Goal: Task Accomplishment & Management: Use online tool/utility

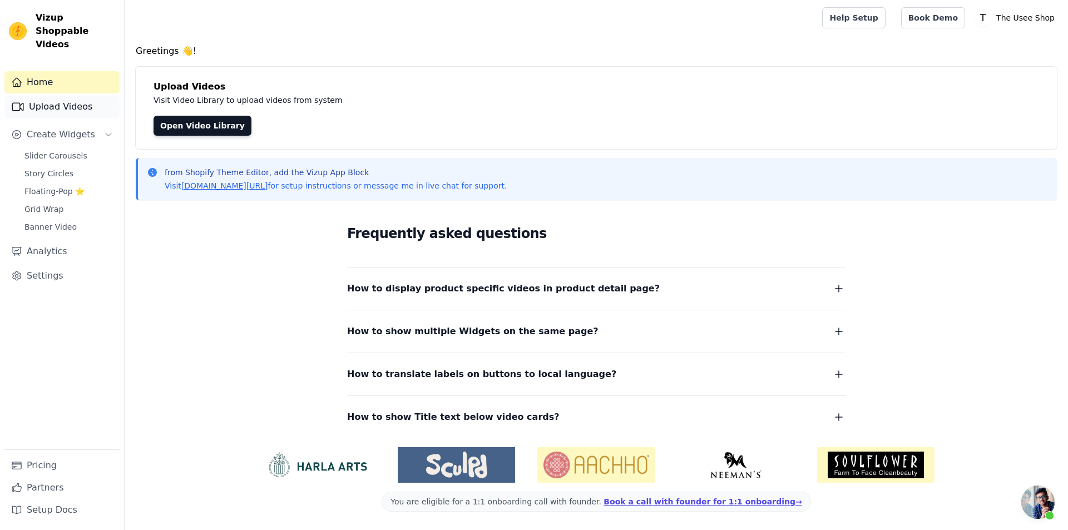
click at [78, 100] on link "Upload Videos" at bounding box center [61, 107] width 115 height 22
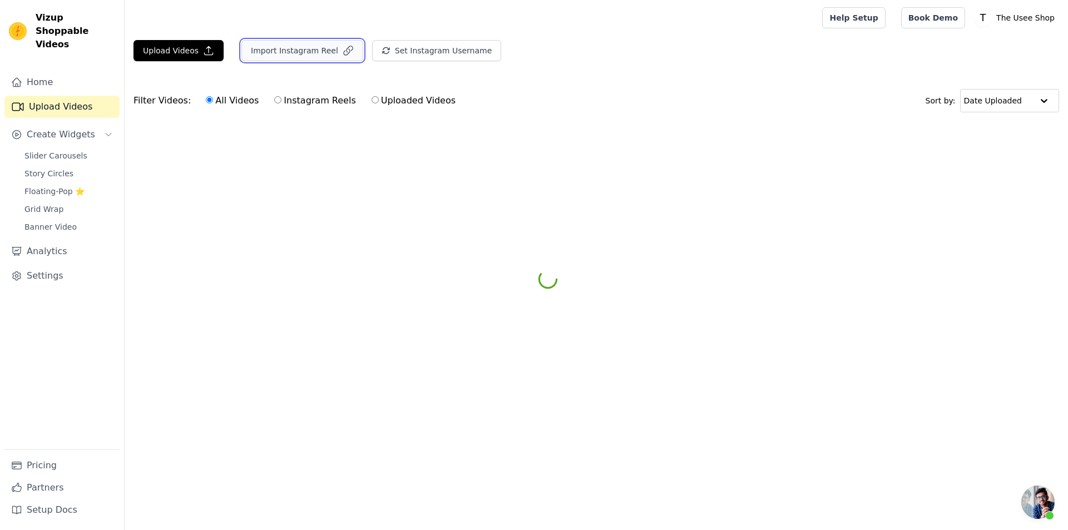
click at [343, 50] on icon "button" at bounding box center [348, 50] width 11 height 11
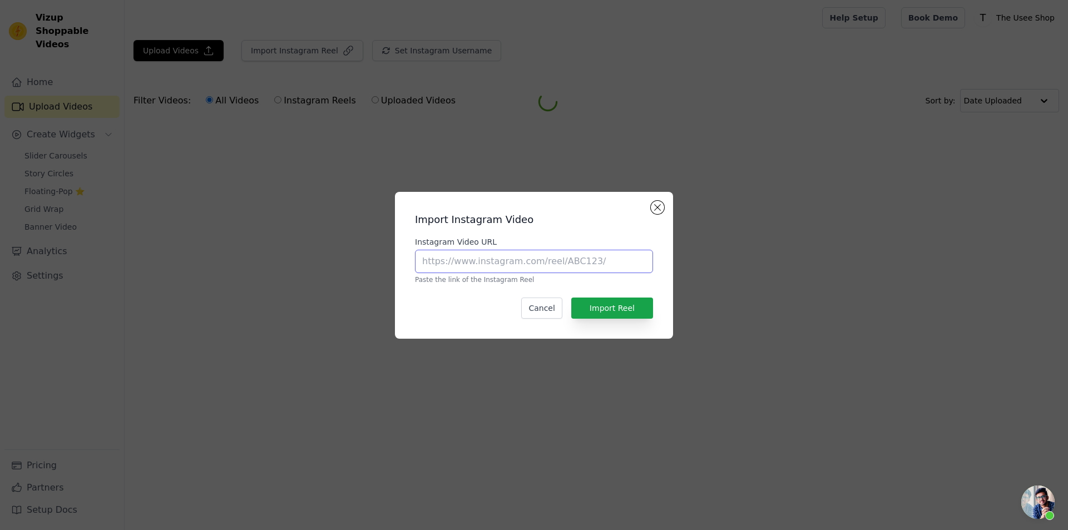
click at [528, 266] on input "Instagram Video URL" at bounding box center [534, 261] width 238 height 23
paste input "[URL][DOMAIN_NAME]"
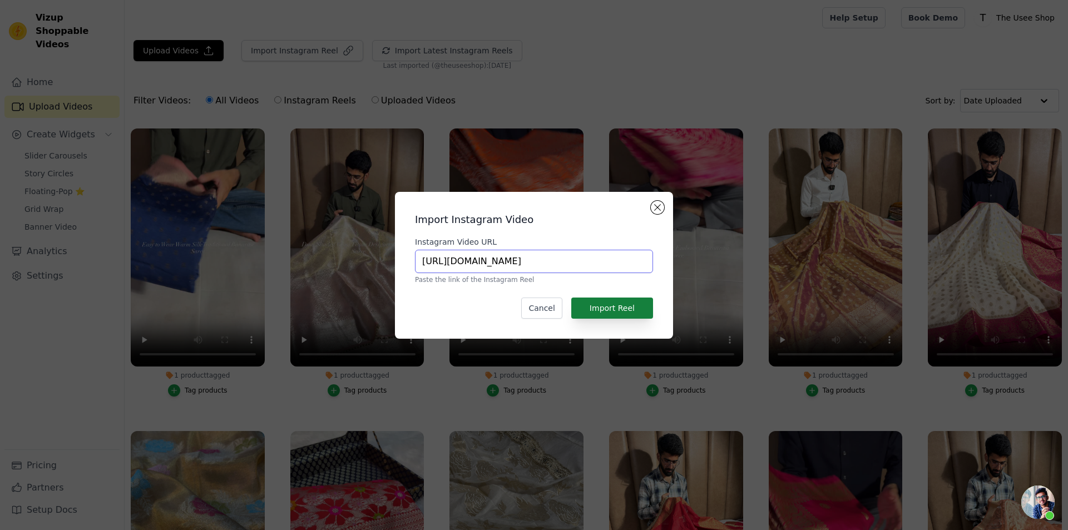
type input "[URL][DOMAIN_NAME]"
click at [601, 310] on button "Import Reel" at bounding box center [612, 308] width 82 height 21
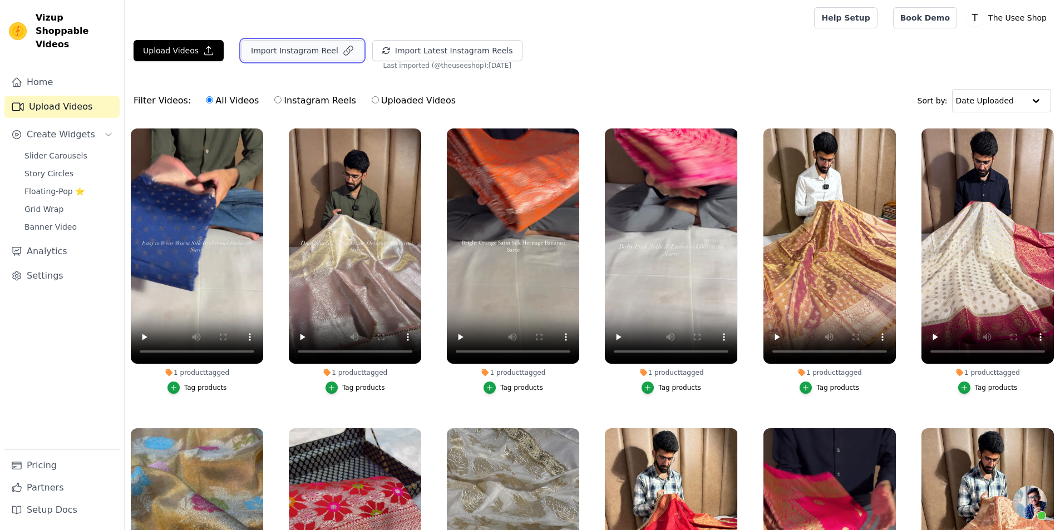
click at [281, 56] on button "Import Instagram Reel" at bounding box center [302, 50] width 122 height 21
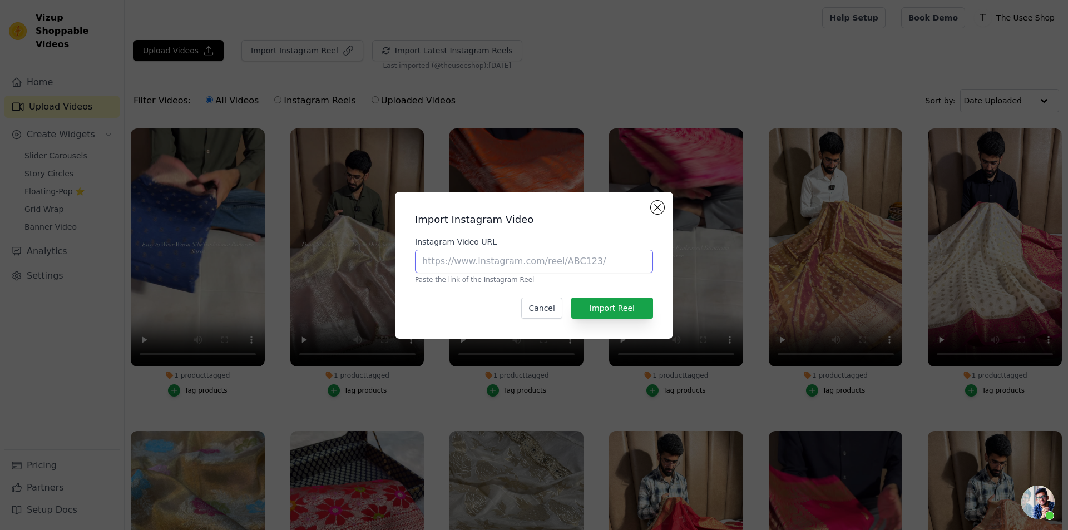
click at [480, 264] on input "Instagram Video URL" at bounding box center [534, 261] width 238 height 23
paste input "[URL][DOMAIN_NAME]"
type input "[URL][DOMAIN_NAME]"
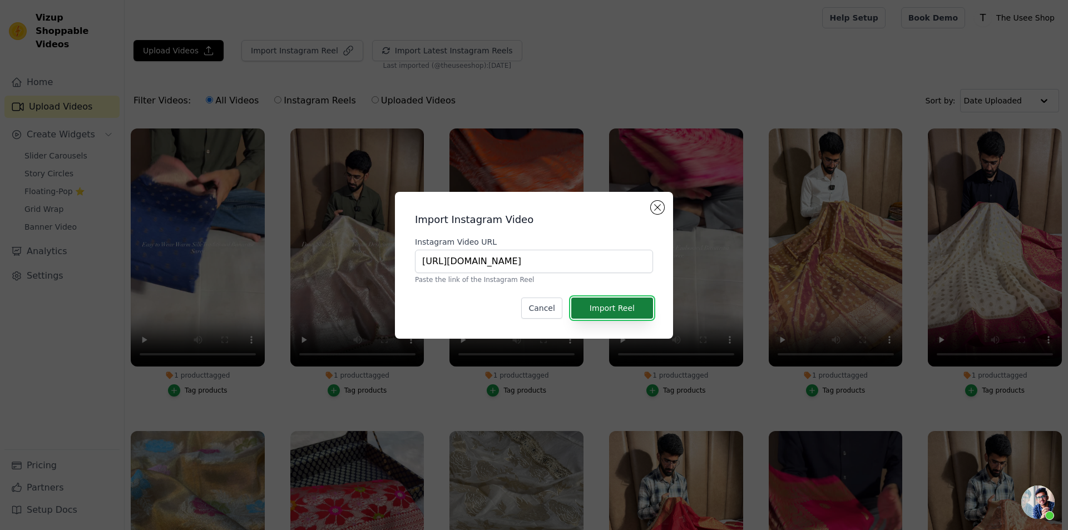
click at [626, 309] on button "Import Reel" at bounding box center [612, 308] width 82 height 21
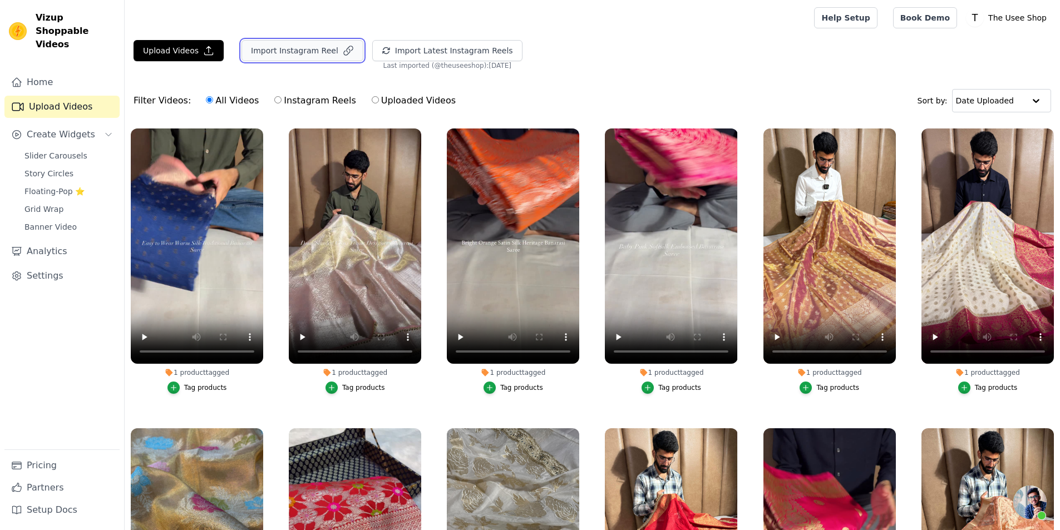
click at [310, 57] on button "Import Instagram Reel" at bounding box center [302, 50] width 122 height 21
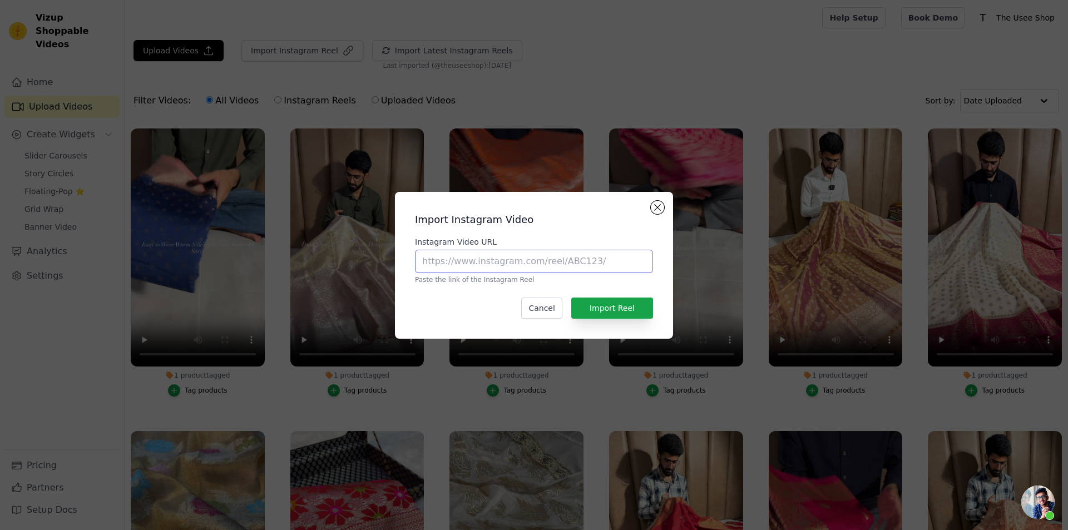
click at [534, 270] on input "Instagram Video URL" at bounding box center [534, 261] width 238 height 23
paste input "[URL][DOMAIN_NAME]"
type input "[URL][DOMAIN_NAME]"
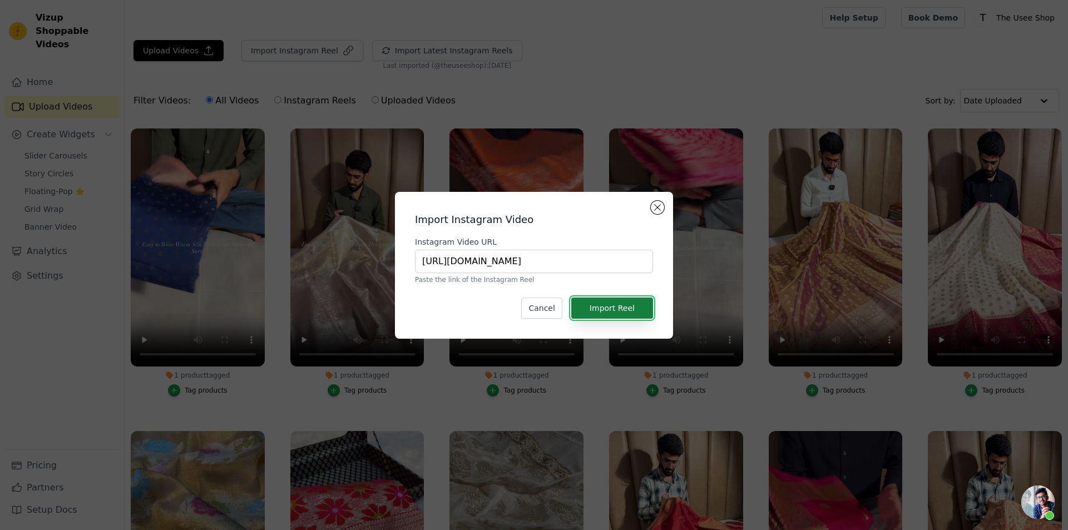
click at [647, 308] on button "Import Reel" at bounding box center [612, 308] width 82 height 21
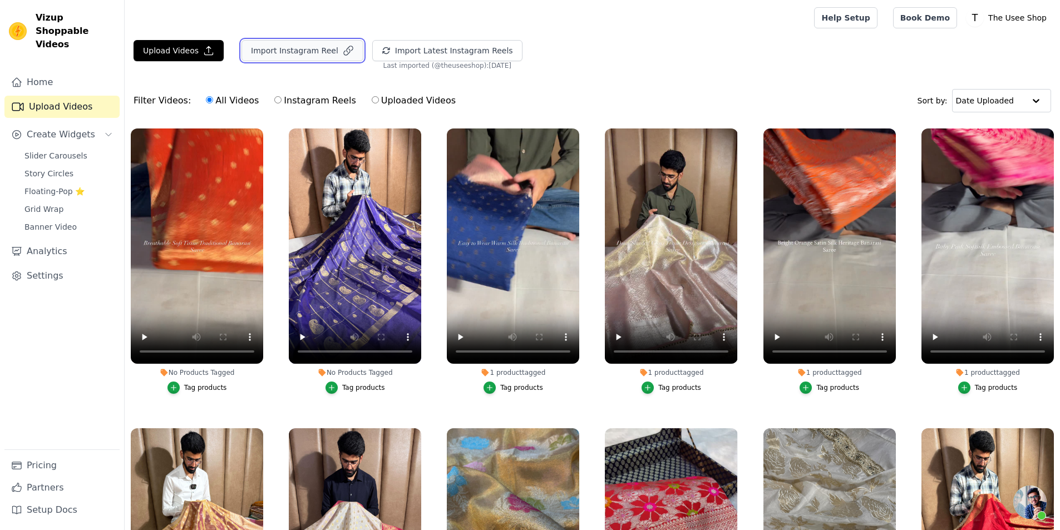
click at [310, 46] on button "Import Instagram Reel" at bounding box center [302, 50] width 122 height 21
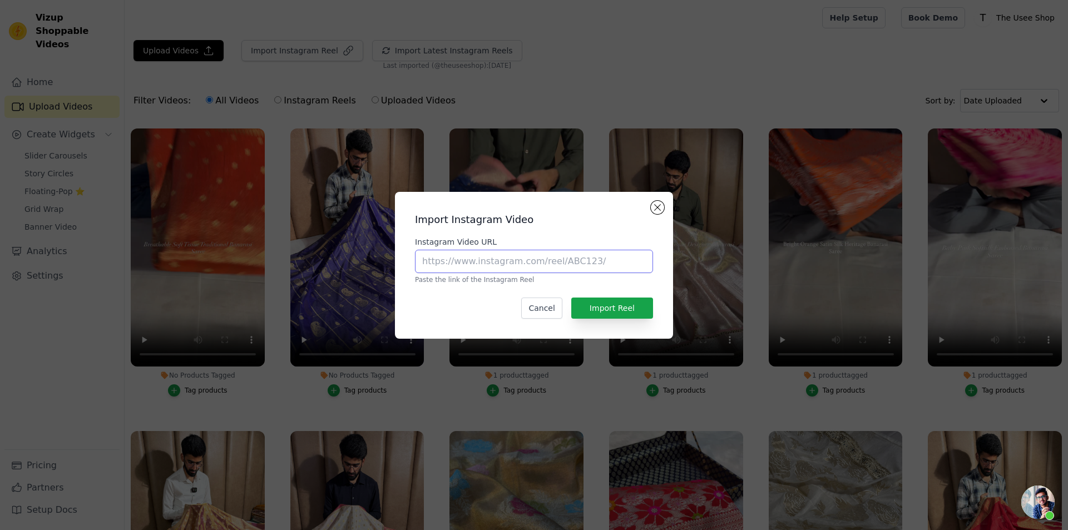
click at [557, 269] on input "Instagram Video URL" at bounding box center [534, 261] width 238 height 23
paste input "[URL][DOMAIN_NAME]"
type input "[URL][DOMAIN_NAME]"
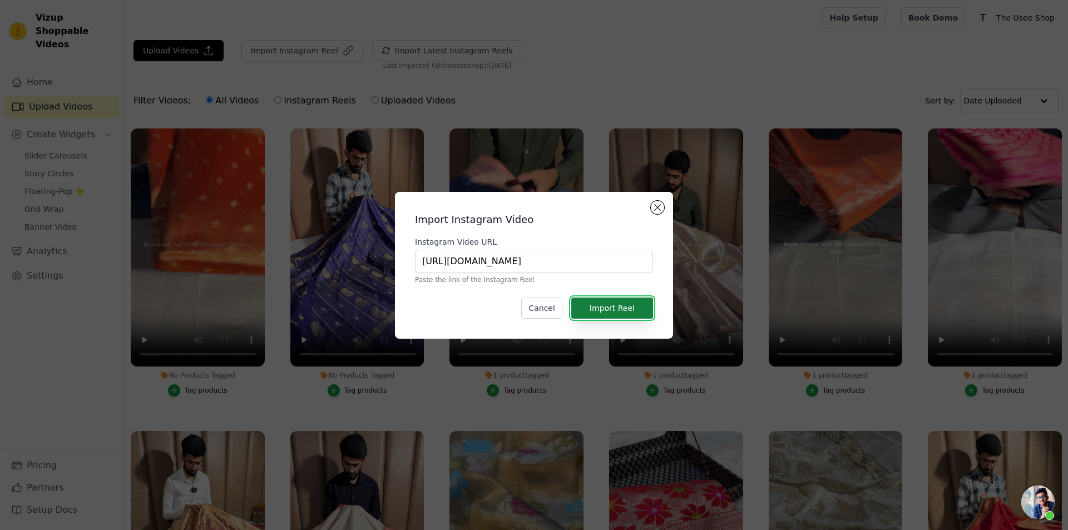
click at [605, 301] on button "Import Reel" at bounding box center [612, 308] width 82 height 21
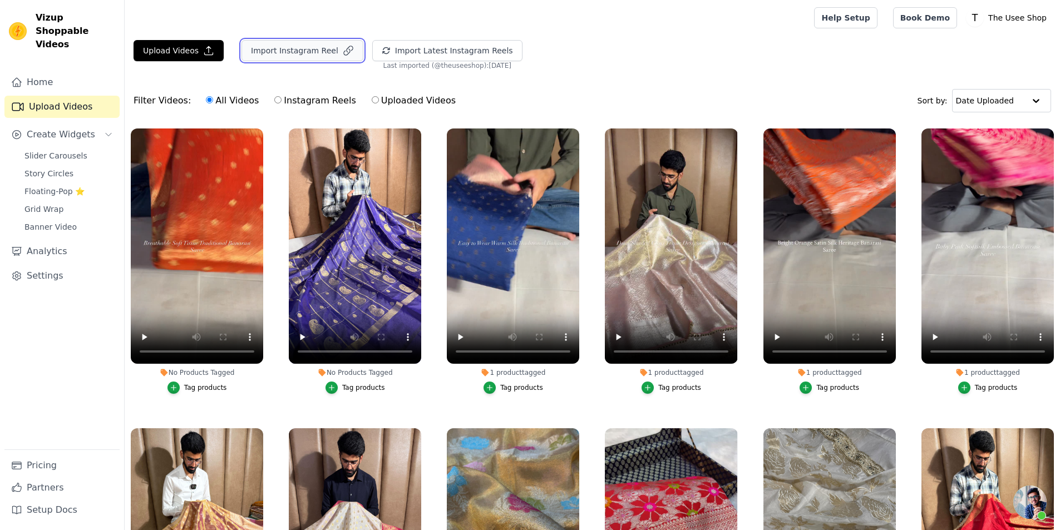
click at [283, 44] on button "Import Instagram Reel" at bounding box center [302, 50] width 122 height 21
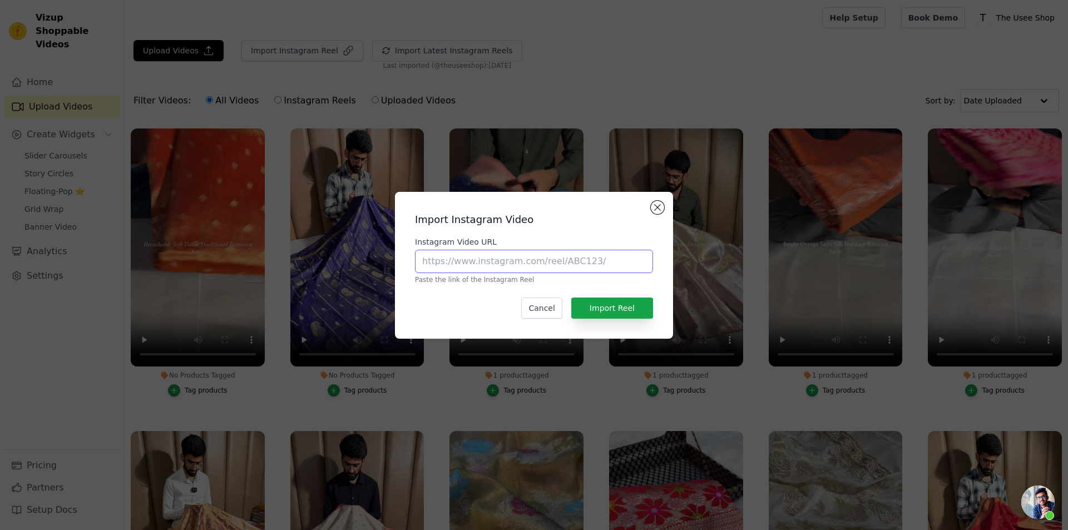
click at [582, 254] on input "Instagram Video URL" at bounding box center [534, 261] width 238 height 23
paste input "[URL][DOMAIN_NAME]"
type input "[URL][DOMAIN_NAME]"
click at [627, 314] on button "Import Reel" at bounding box center [612, 308] width 82 height 21
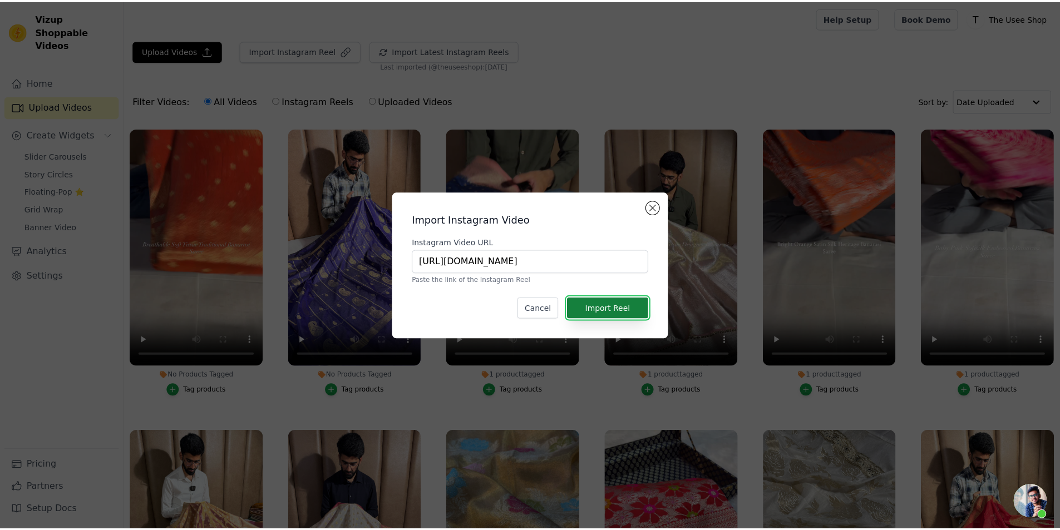
scroll to position [0, 0]
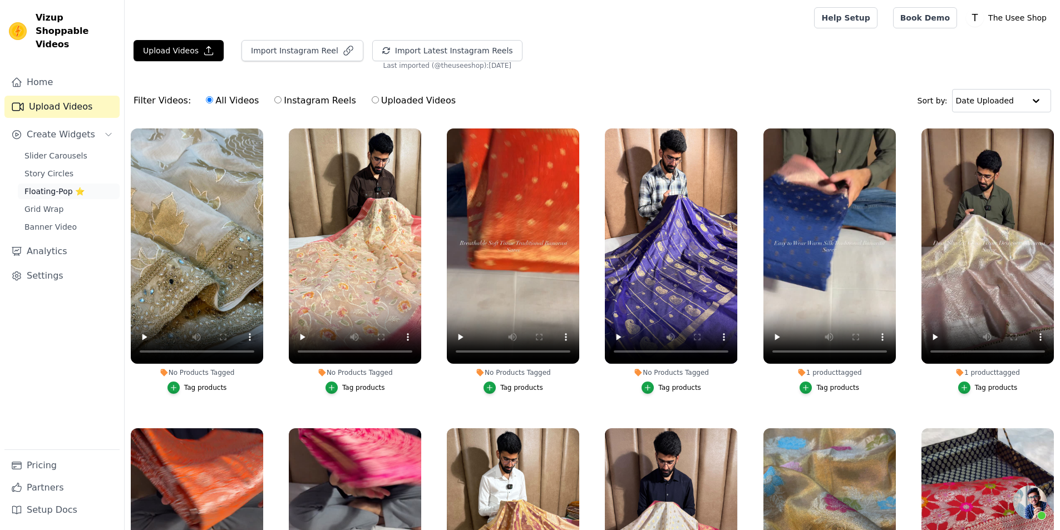
click at [92, 184] on link "Floating-Pop ⭐" at bounding box center [69, 192] width 102 height 16
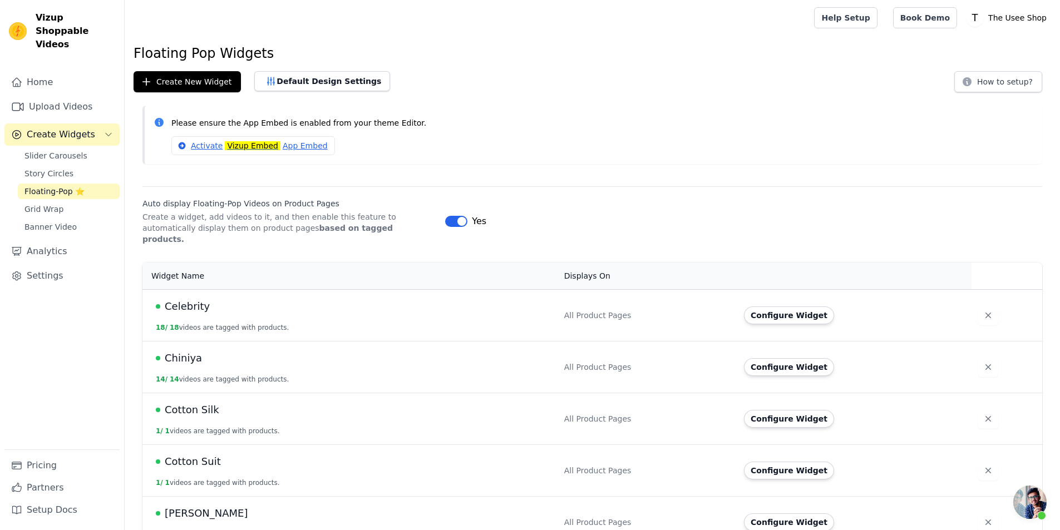
scroll to position [890, 0]
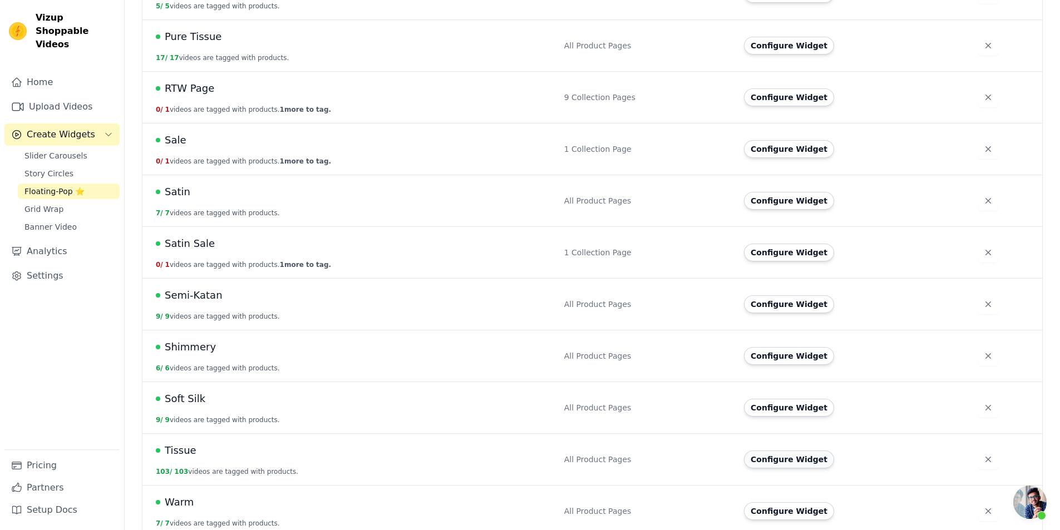
click at [805, 451] on button "Configure Widget" at bounding box center [789, 460] width 90 height 18
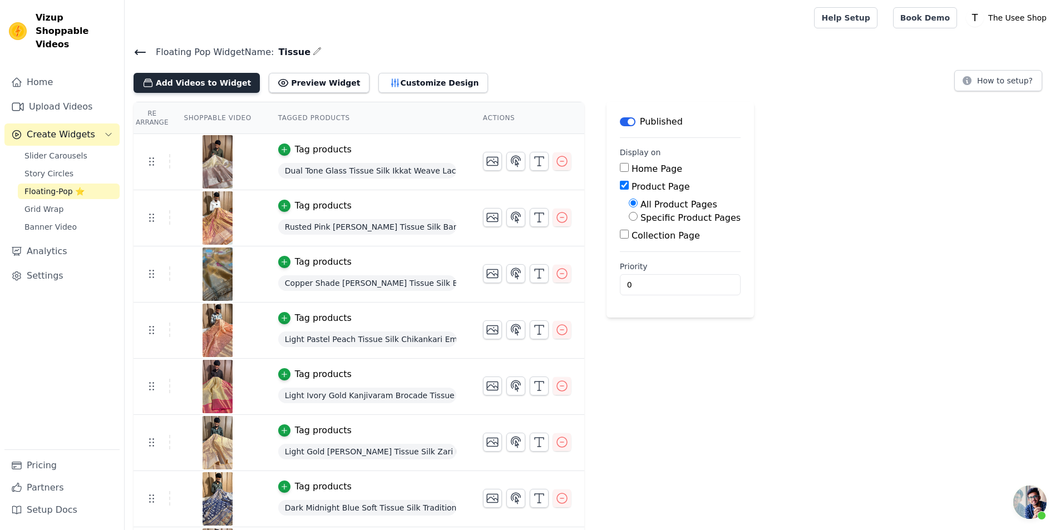
click at [190, 91] on button "Add Videos to Widget" at bounding box center [196, 83] width 126 height 20
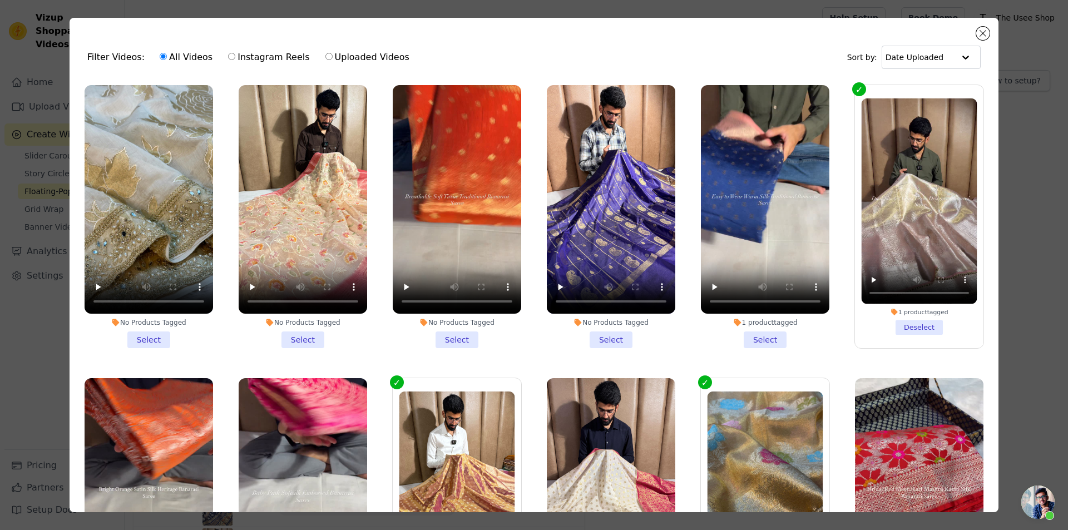
click at [298, 334] on li "No Products Tagged Select" at bounding box center [303, 216] width 128 height 263
click at [0, 0] on input "No Products Tagged Select" at bounding box center [0, 0] width 0 height 0
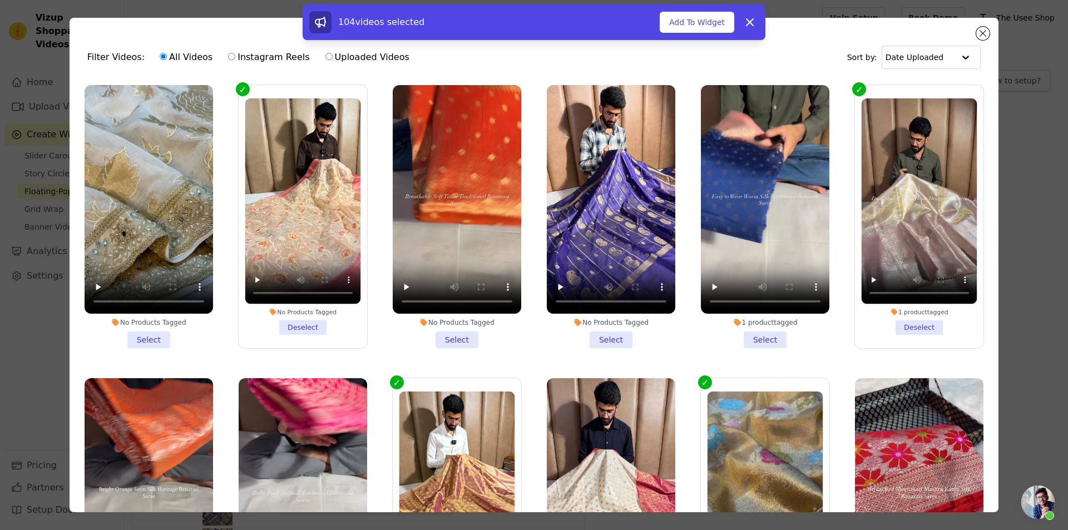
click at [462, 332] on li "No Products Tagged Select" at bounding box center [457, 216] width 128 height 263
click at [0, 0] on input "No Products Tagged Select" at bounding box center [0, 0] width 0 height 0
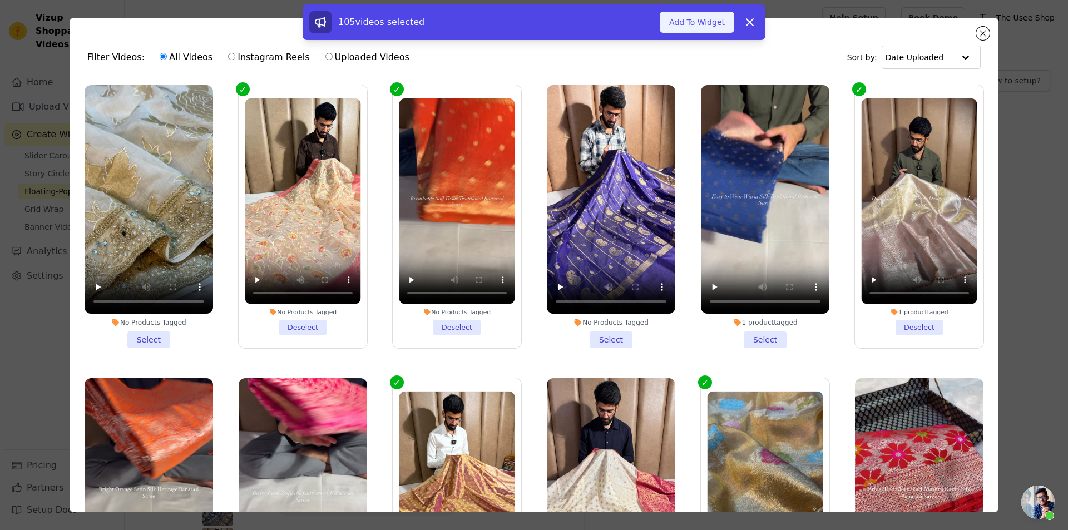
click at [695, 22] on button "Add To Widget" at bounding box center [697, 22] width 75 height 21
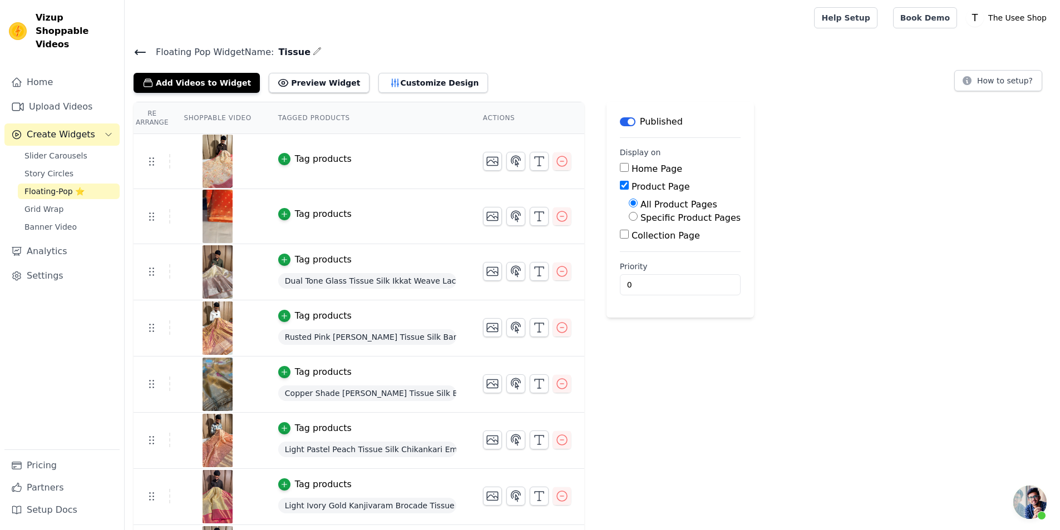
click at [314, 212] on div "Tag products" at bounding box center [323, 213] width 57 height 13
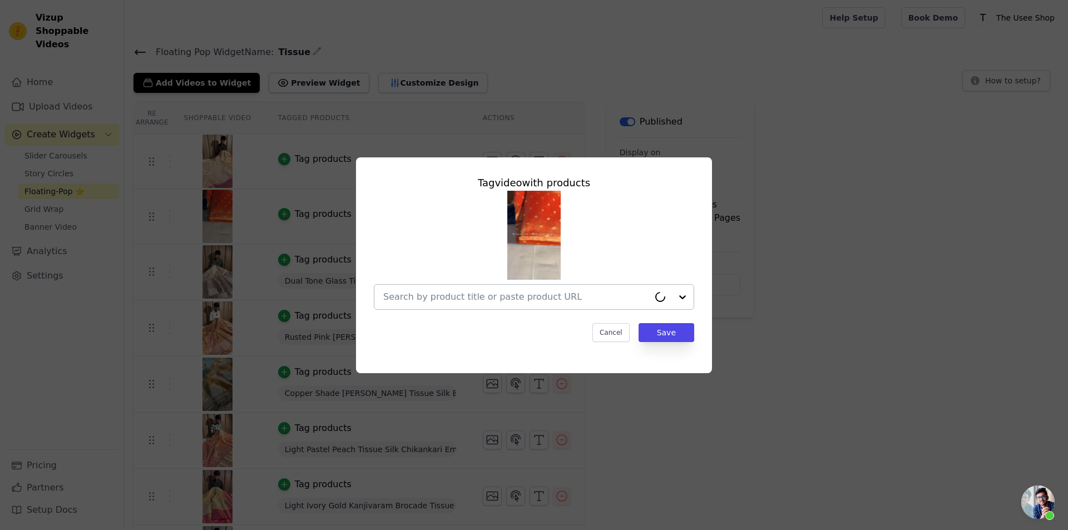
click at [469, 299] on input "text" at bounding box center [516, 296] width 266 height 13
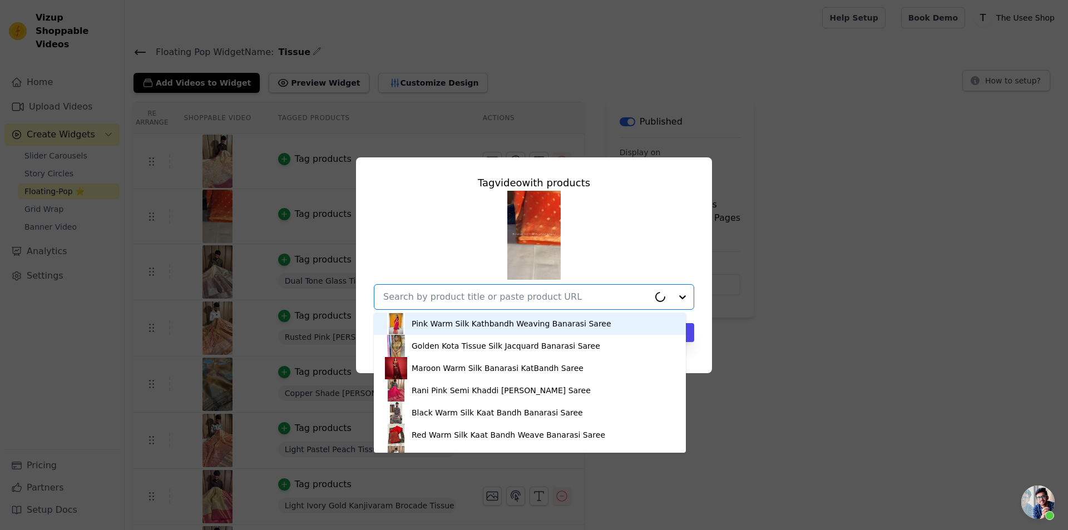
paste input "[URL][DOMAIN_NAME]"
type input "[URL][DOMAIN_NAME]"
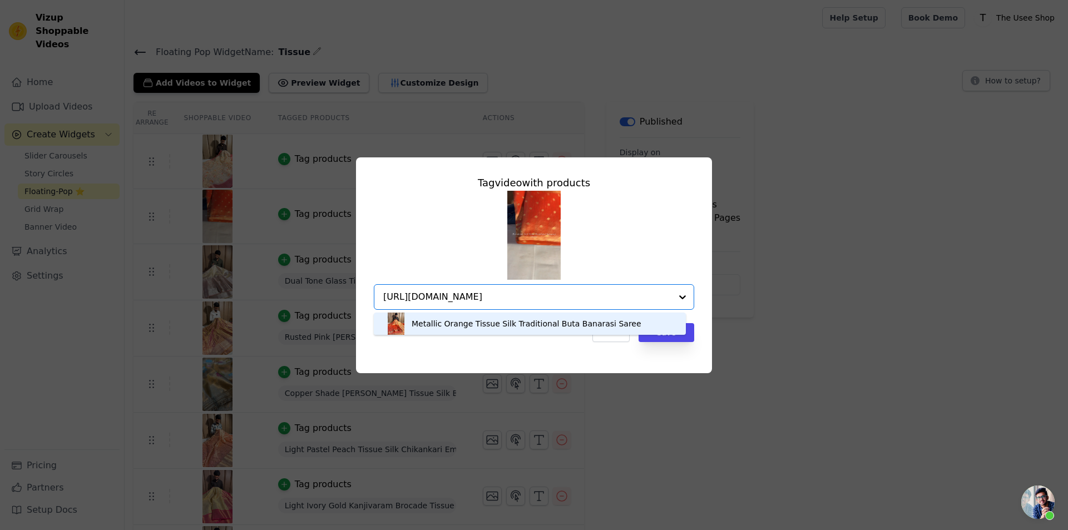
click at [507, 326] on div "Metallic Orange Tissue Silk Traditional Buta Banarasi Saree" at bounding box center [527, 323] width 230 height 11
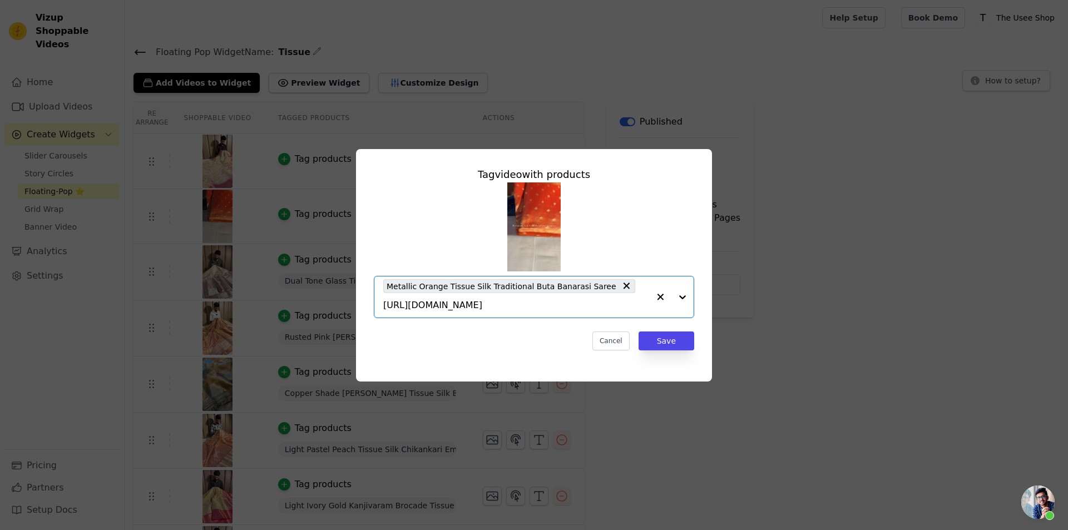
scroll to position [0, 0]
click at [665, 331] on button "Save" at bounding box center [667, 340] width 56 height 19
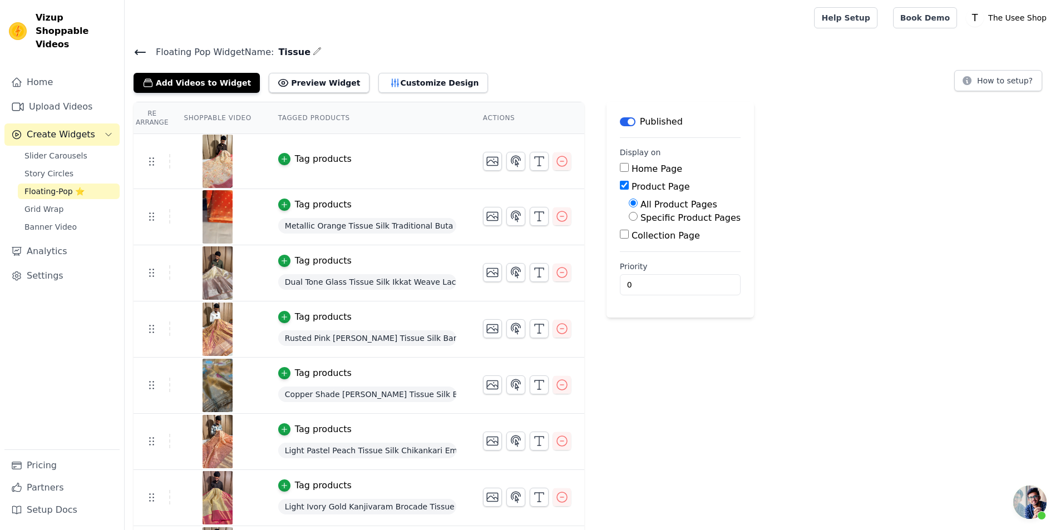
click at [313, 164] on div "Tag products" at bounding box center [323, 158] width 57 height 13
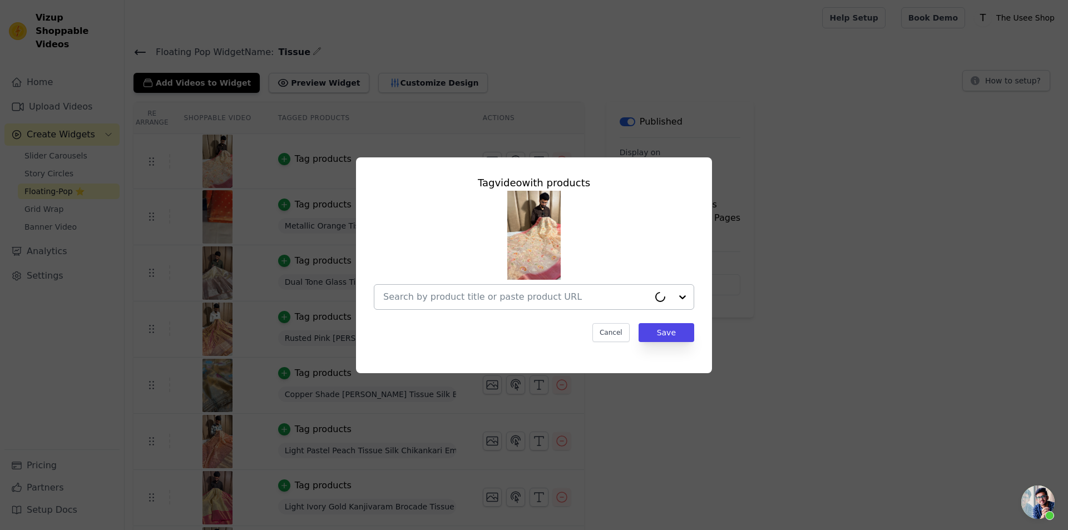
click at [527, 304] on div at bounding box center [516, 297] width 266 height 24
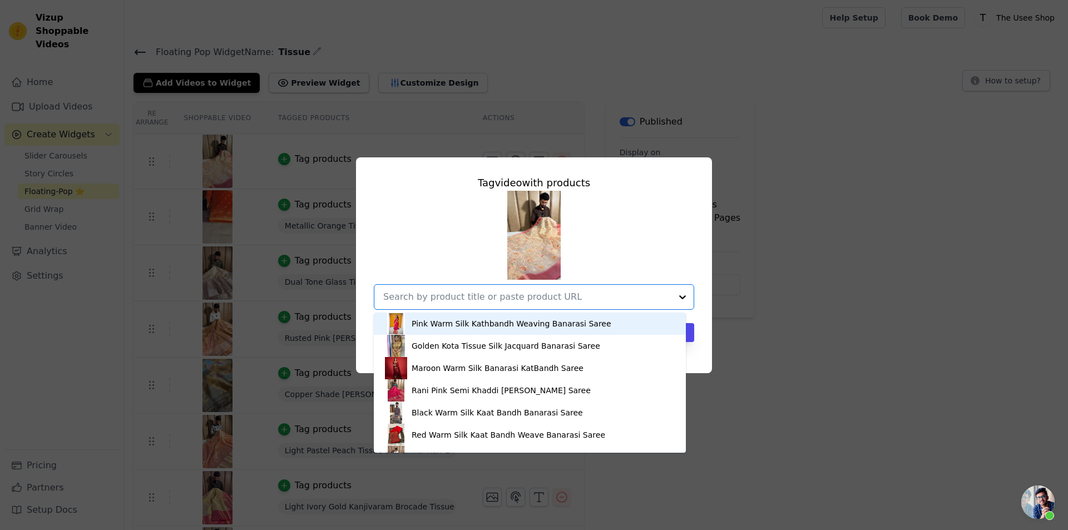
paste input "[URL][DOMAIN_NAME]"
type input "[URL][DOMAIN_NAME]"
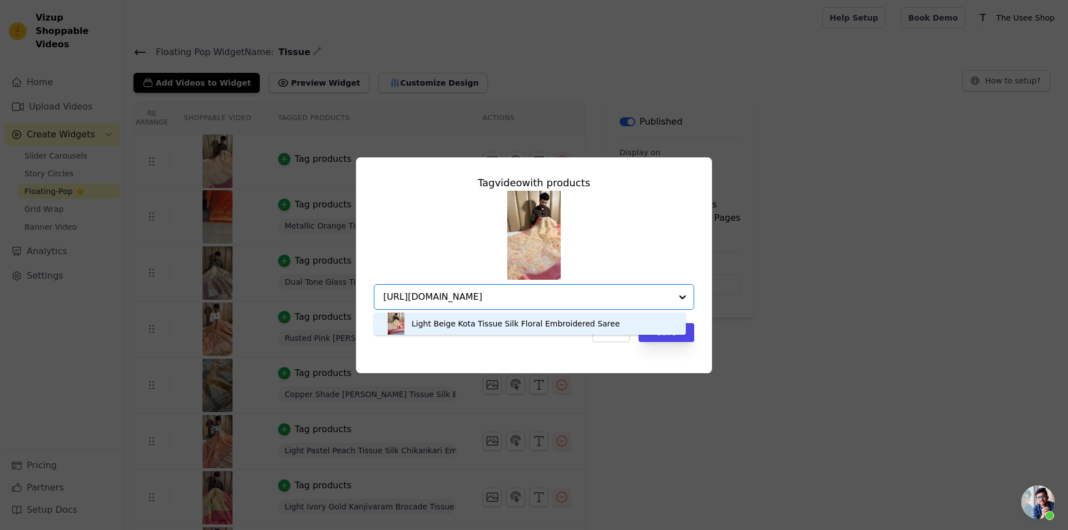
click at [512, 327] on div "Light Beige Kota Tissue Silk Floral Embroidered Saree" at bounding box center [516, 323] width 208 height 11
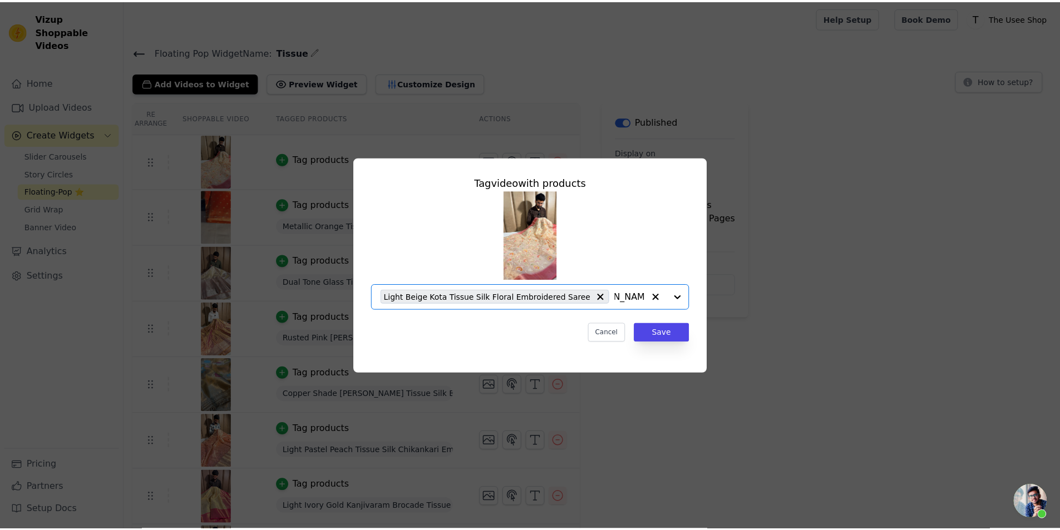
scroll to position [0, 0]
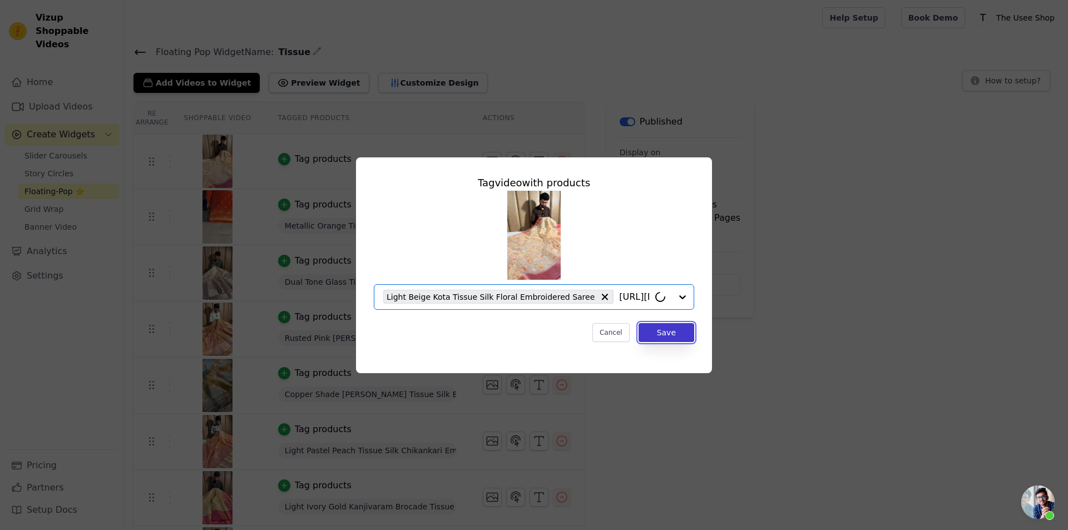
click at [647, 328] on button "Save" at bounding box center [667, 332] width 56 height 19
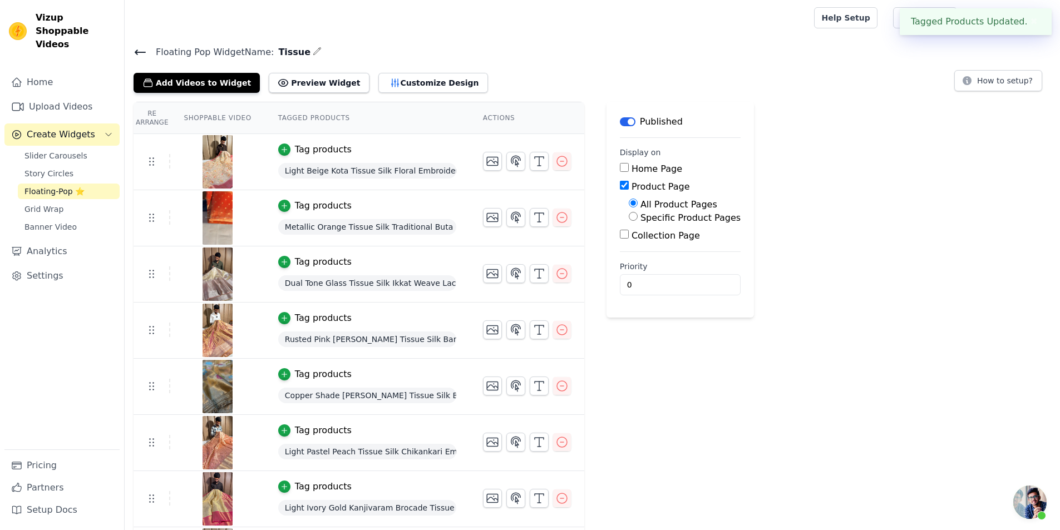
click at [142, 51] on icon at bounding box center [139, 52] width 13 height 13
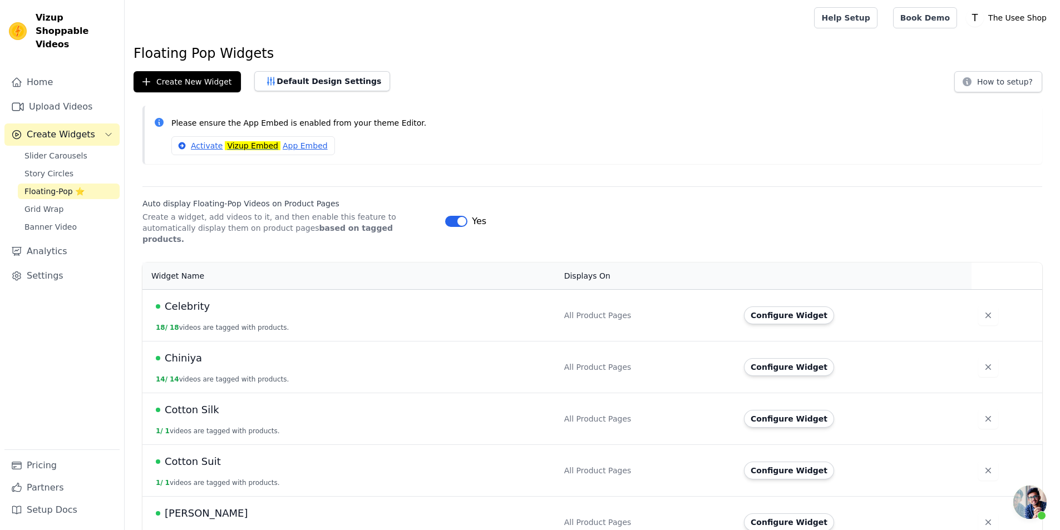
scroll to position [278, 0]
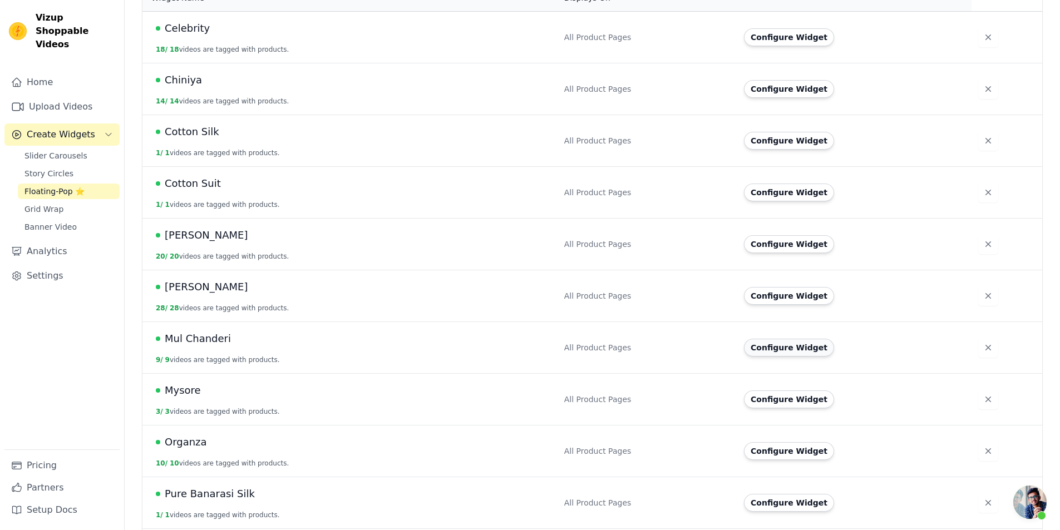
click at [764, 339] on button "Configure Widget" at bounding box center [789, 348] width 90 height 18
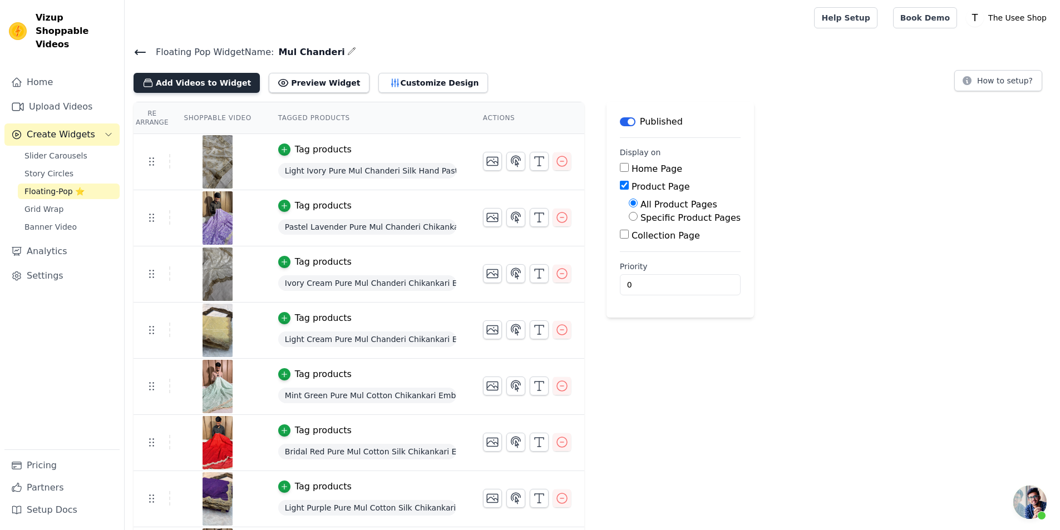
click at [192, 82] on button "Add Videos to Widget" at bounding box center [196, 83] width 126 height 20
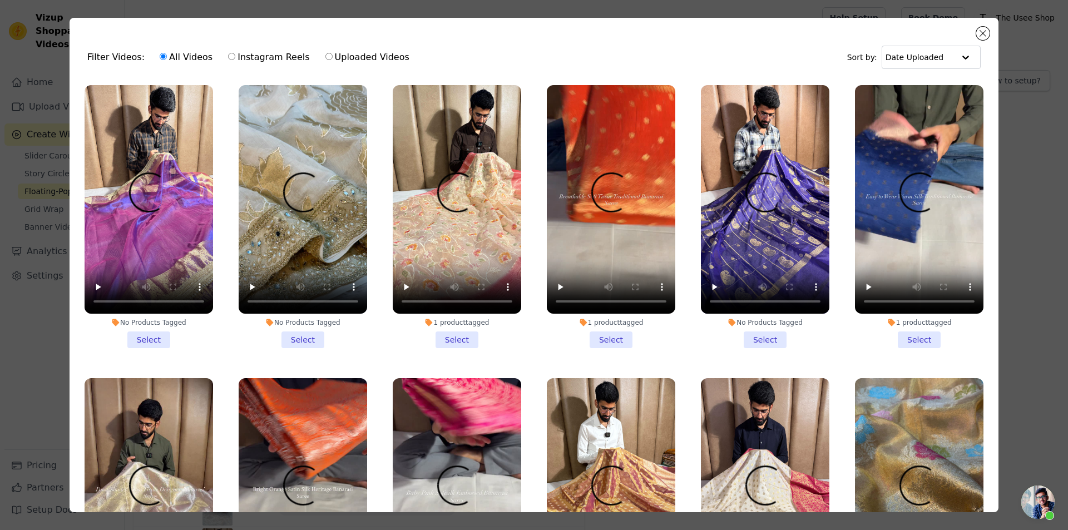
click at [714, 74] on div "Filter Videos: All Videos Instagram Reels Uploaded Videos Sort by: Date Uploaded" at bounding box center [533, 57] width 911 height 43
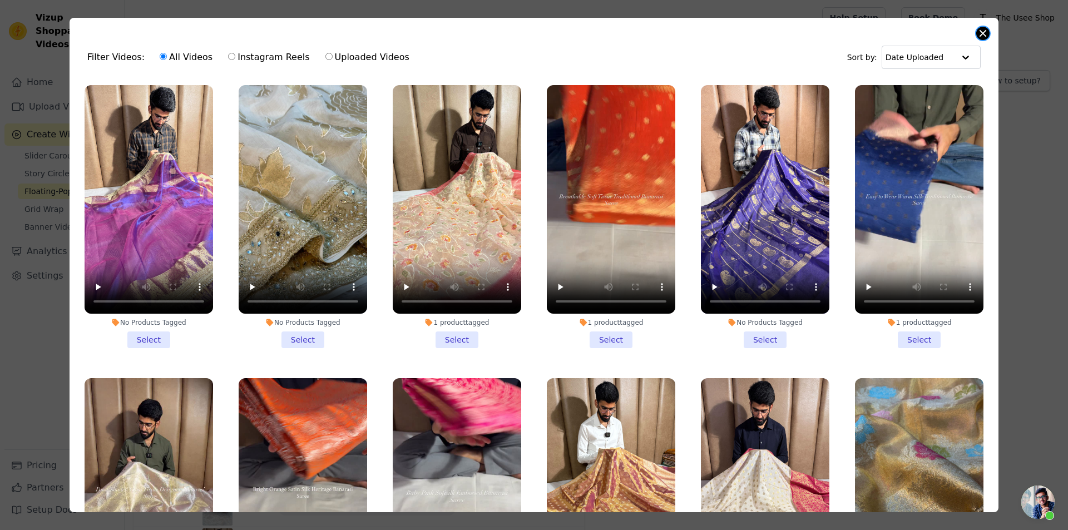
click at [980, 34] on button "Close modal" at bounding box center [982, 33] width 13 height 13
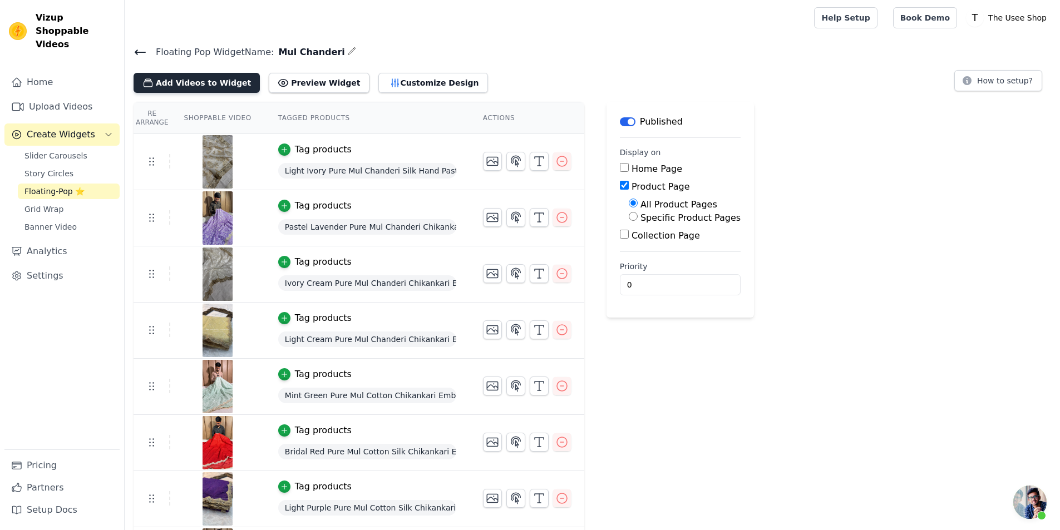
click at [212, 76] on button "Add Videos to Widget" at bounding box center [196, 83] width 126 height 20
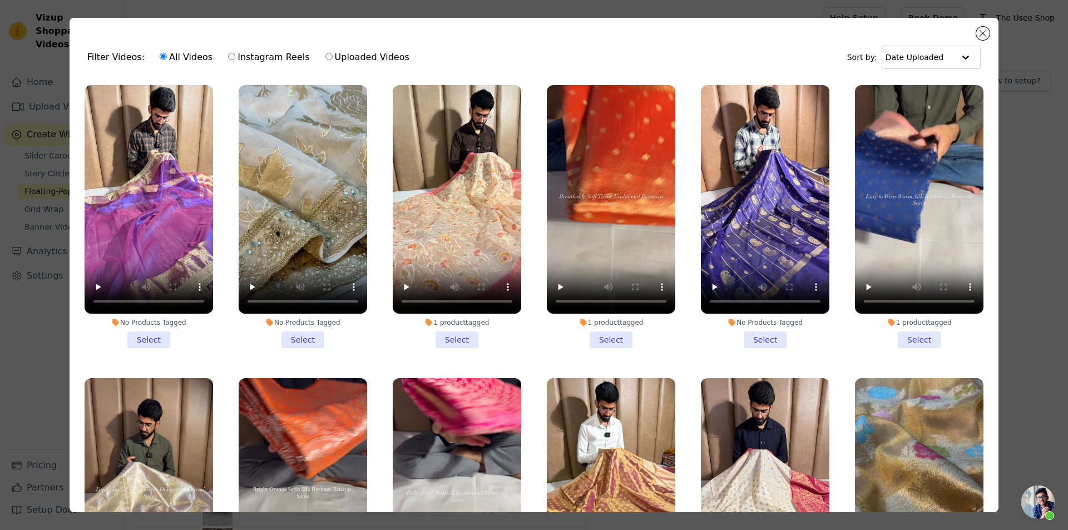
click at [165, 337] on li "No Products Tagged Select" at bounding box center [149, 216] width 128 height 263
click at [0, 0] on input "No Products Tagged Select" at bounding box center [0, 0] width 0 height 0
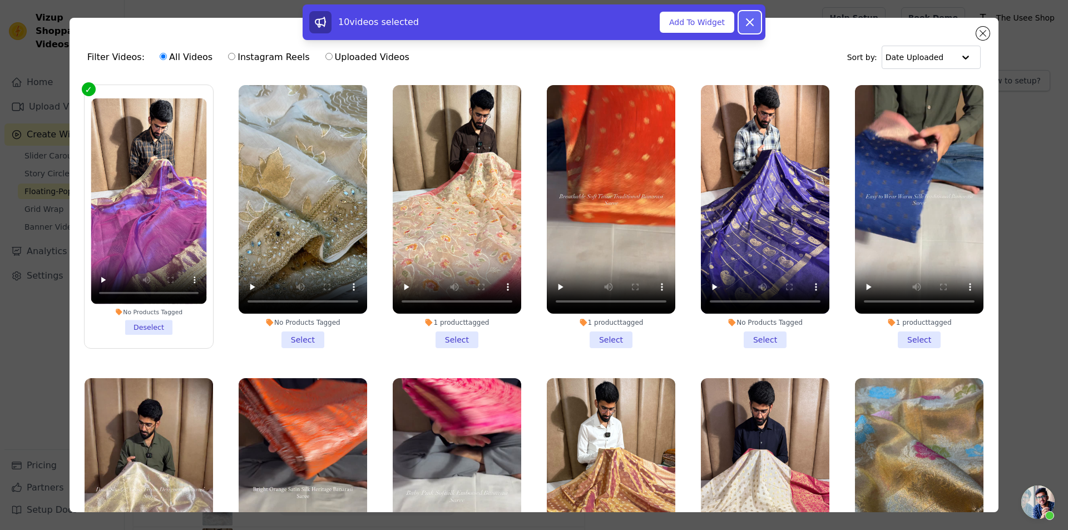
click at [750, 20] on icon at bounding box center [749, 22] width 13 height 13
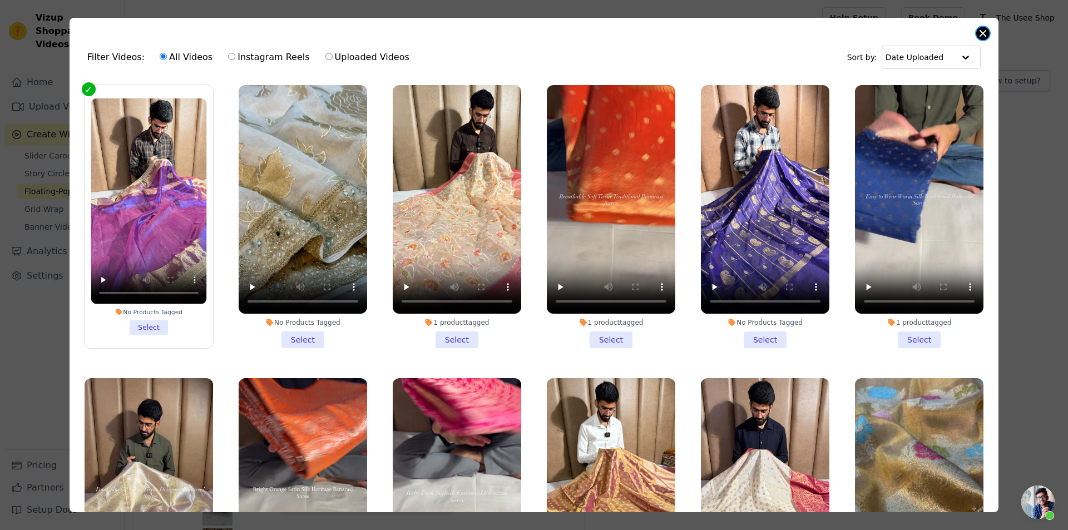
click at [979, 35] on button "Close modal" at bounding box center [982, 33] width 13 height 13
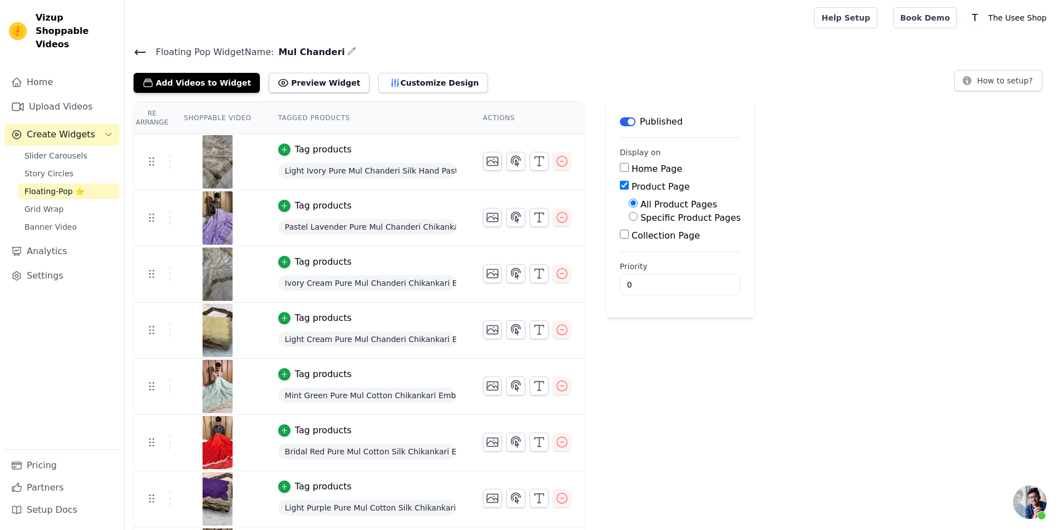
click at [144, 49] on icon at bounding box center [139, 52] width 13 height 13
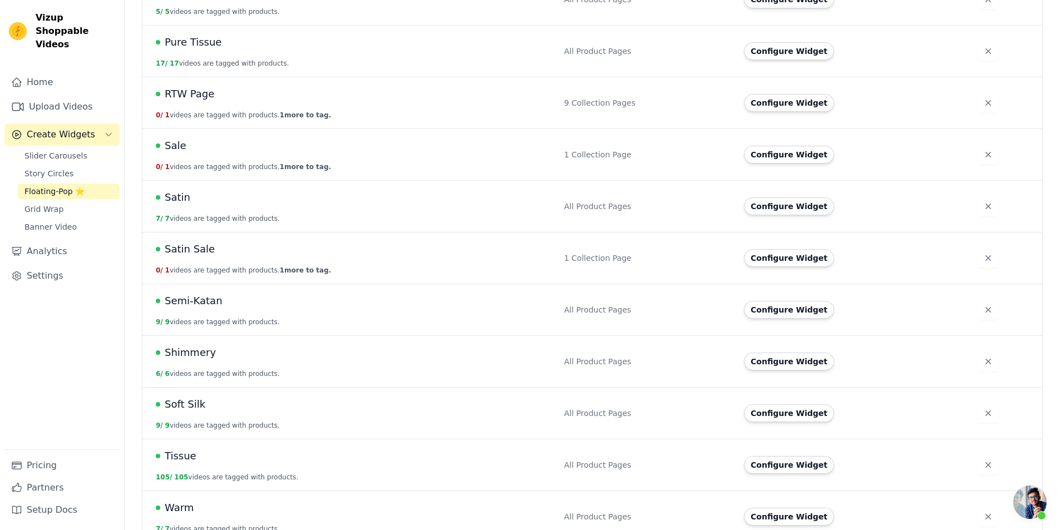
scroll to position [890, 0]
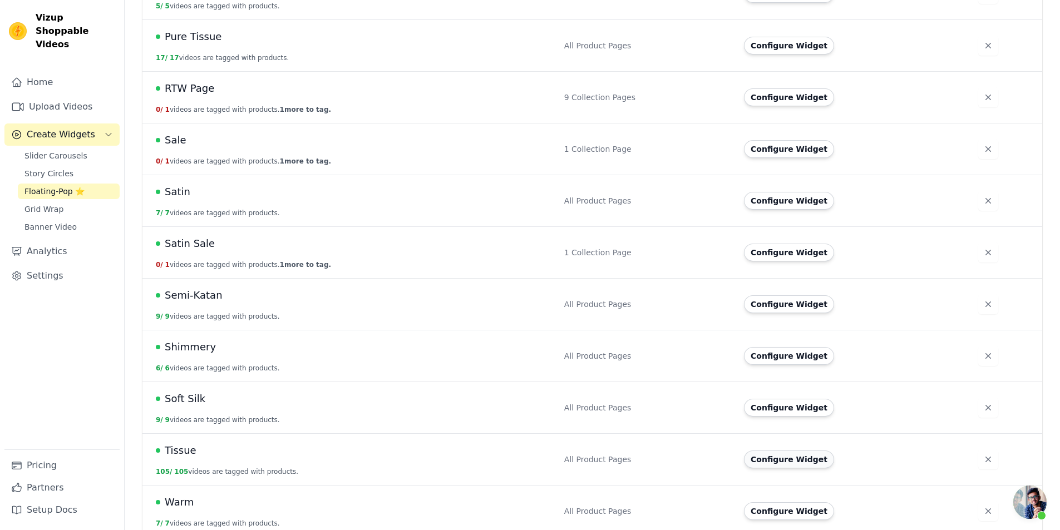
click at [788, 455] on button "Configure Widget" at bounding box center [789, 460] width 90 height 18
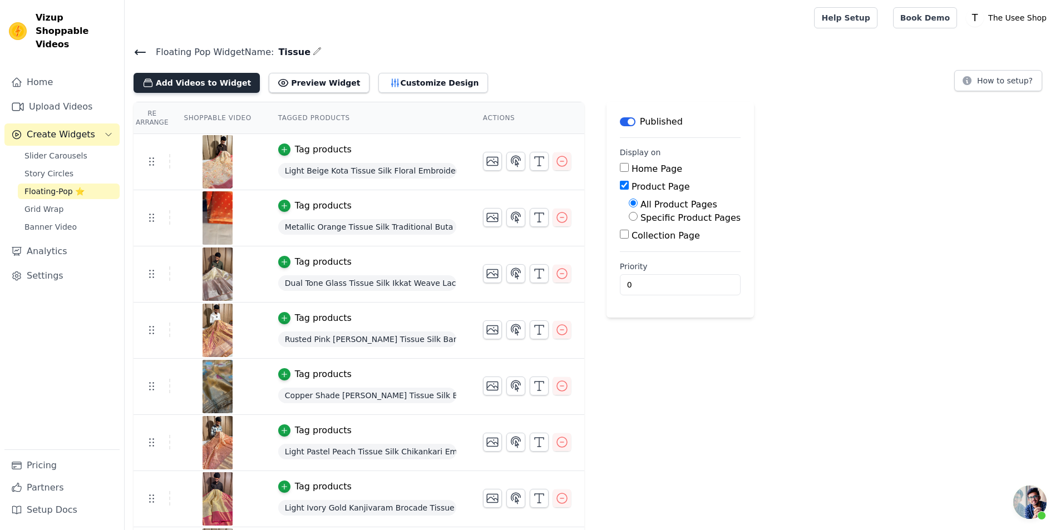
click at [187, 86] on button "Add Videos to Widget" at bounding box center [196, 83] width 126 height 20
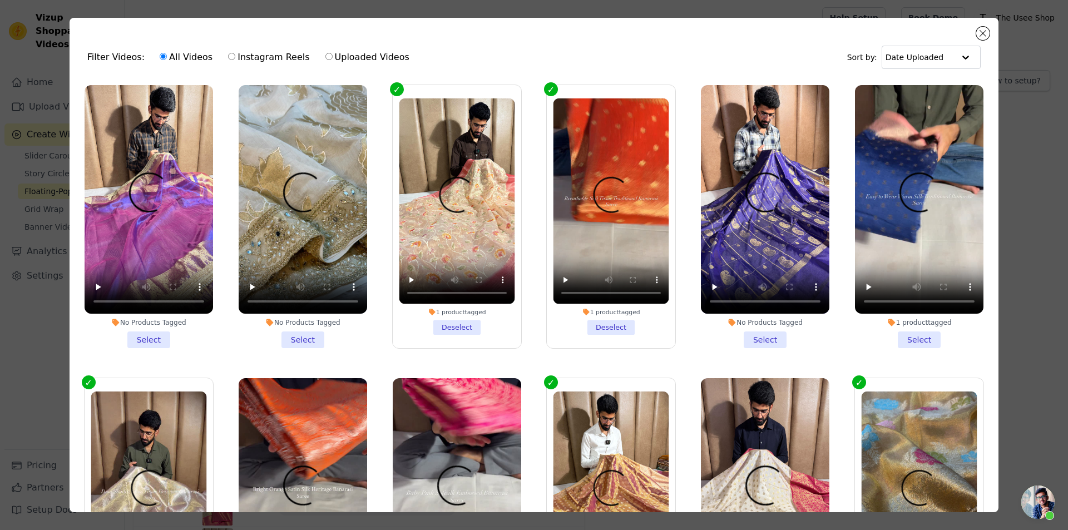
click at [153, 333] on li "No Products Tagged Select" at bounding box center [149, 216] width 128 height 263
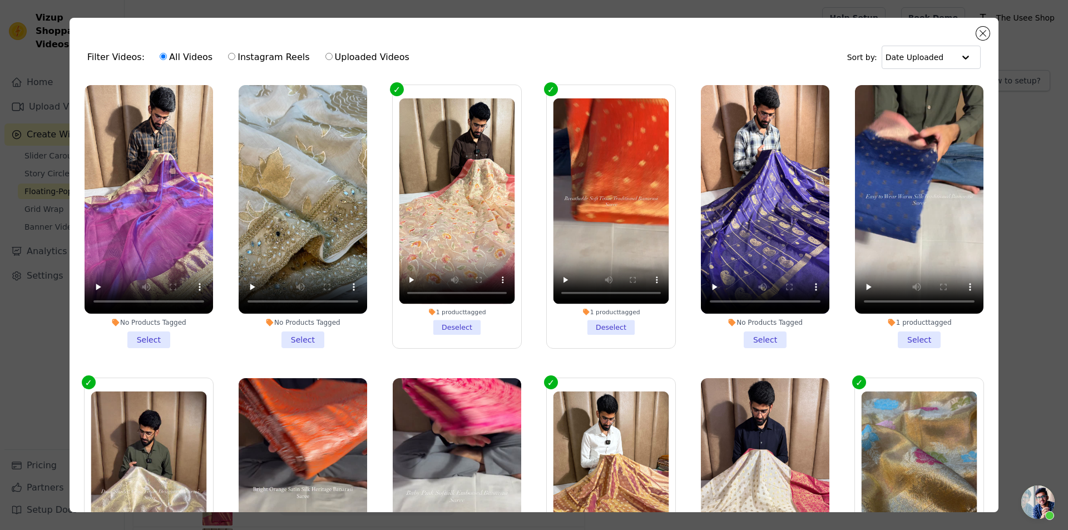
click at [0, 0] on input "No Products Tagged Select" at bounding box center [0, 0] width 0 height 0
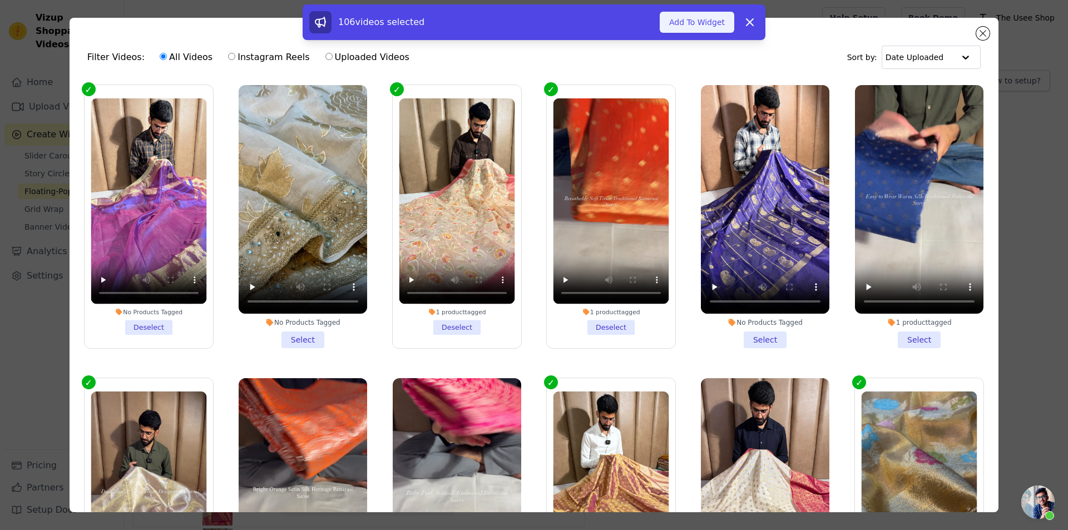
click at [700, 27] on button "Add To Widget" at bounding box center [697, 22] width 75 height 21
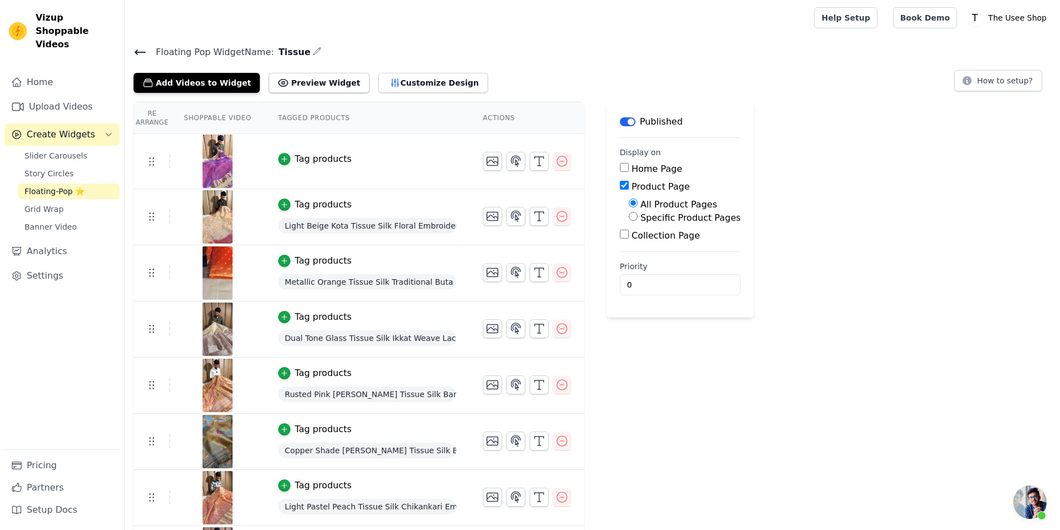
click at [299, 150] on td "Tag products" at bounding box center [367, 161] width 205 height 55
click at [299, 157] on div "Tag products" at bounding box center [323, 158] width 57 height 13
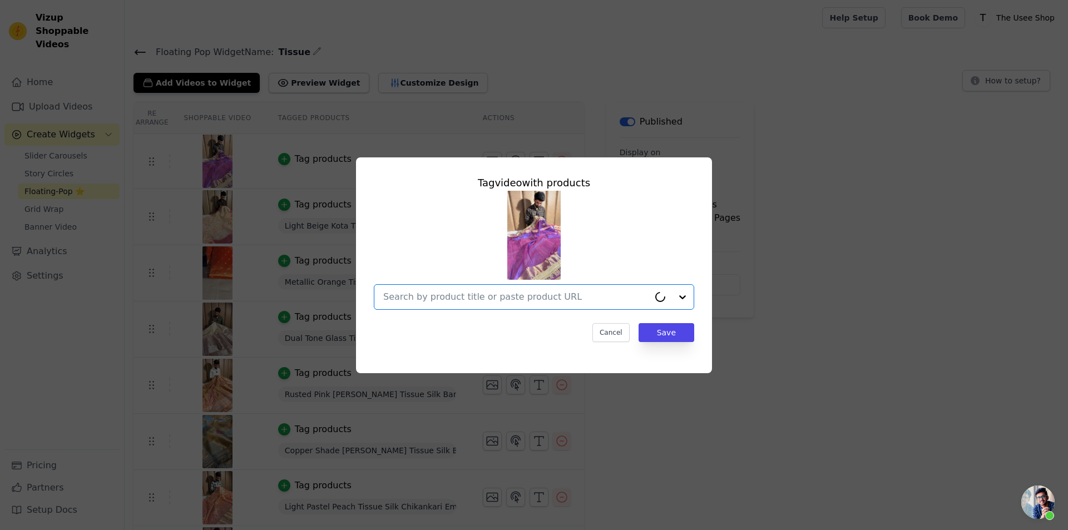
click at [484, 298] on input "text" at bounding box center [516, 296] width 266 height 13
paste input "[URL][DOMAIN_NAME]"
type input "[URL][DOMAIN_NAME]"
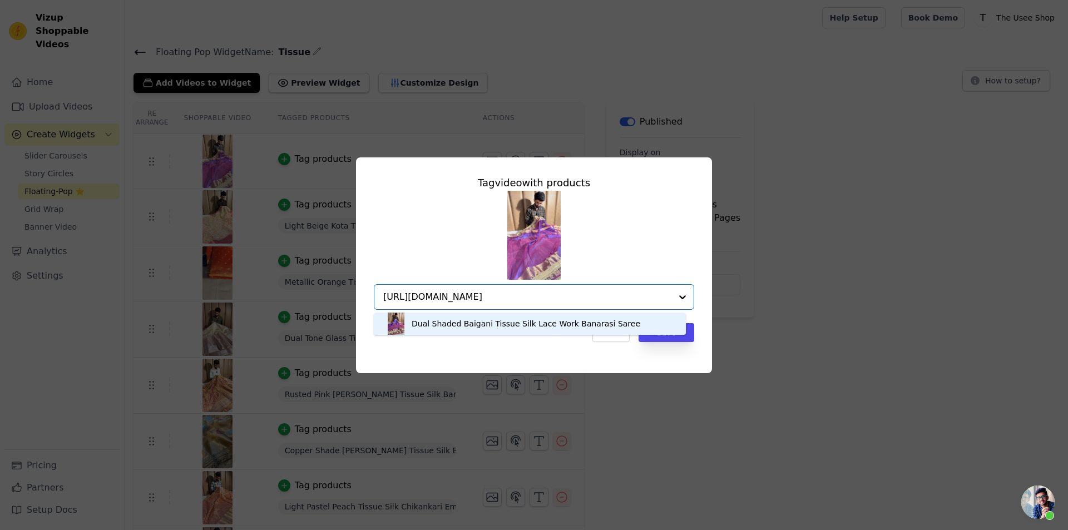
click at [492, 328] on div "Dual Shaded Baigani Tissue Silk Lace Work Banarasi Saree" at bounding box center [526, 323] width 229 height 11
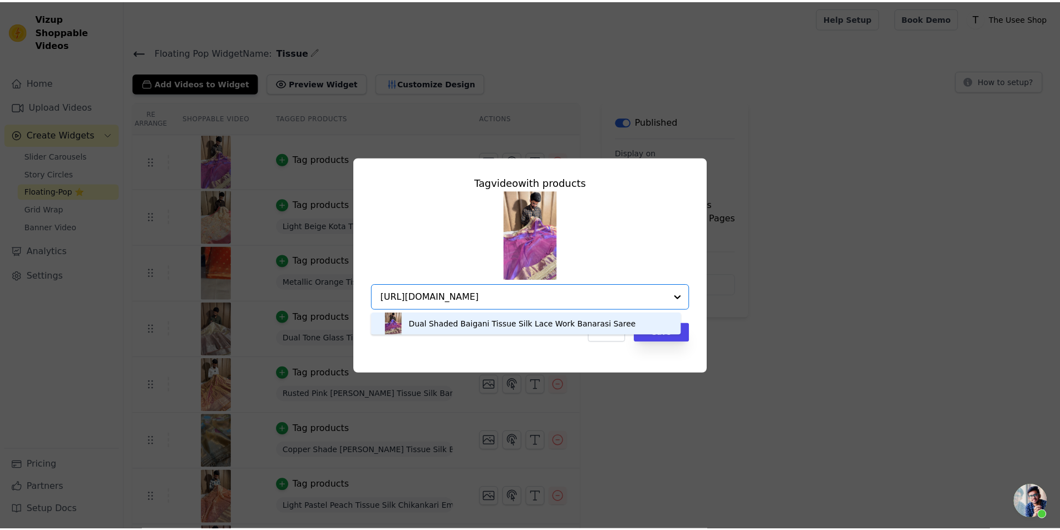
scroll to position [0, 0]
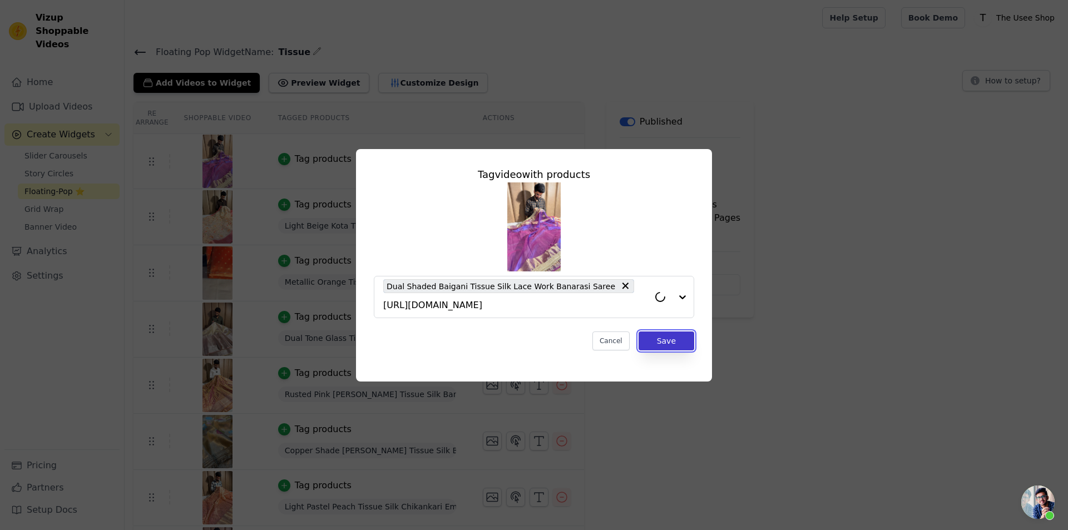
click at [690, 331] on button "Save" at bounding box center [667, 340] width 56 height 19
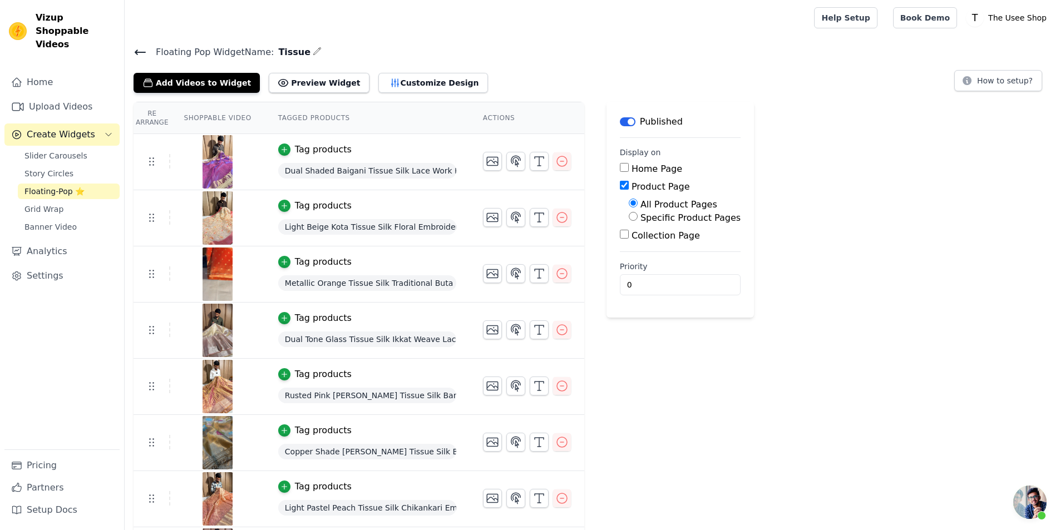
click at [82, 184] on link "Floating-Pop ⭐" at bounding box center [69, 192] width 102 height 16
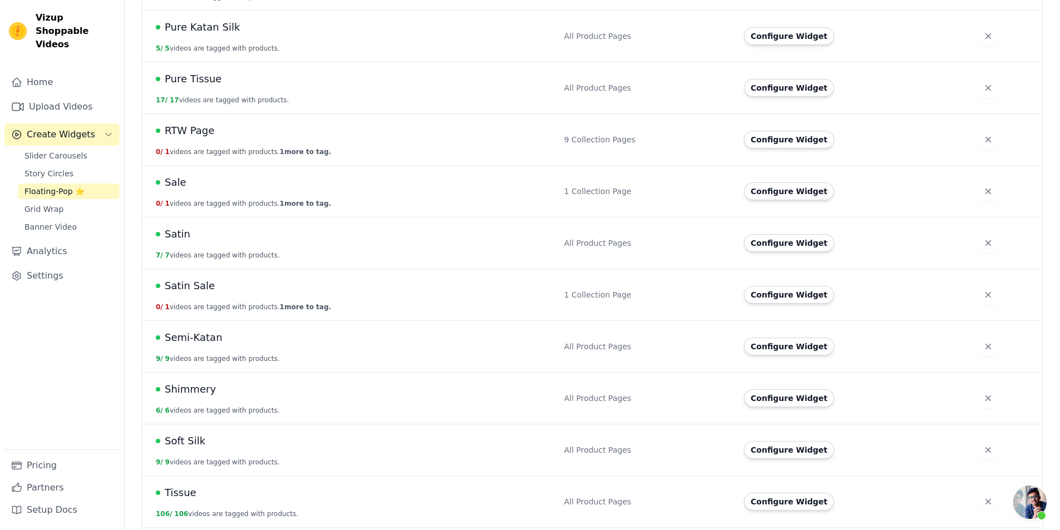
scroll to position [890, 0]
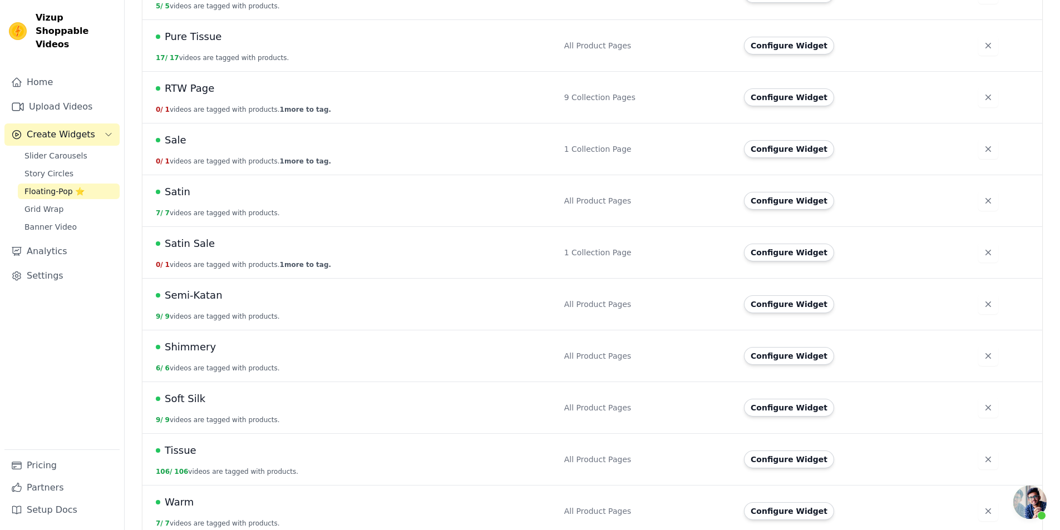
click at [777, 304] on td "Configure Widget" at bounding box center [854, 304] width 234 height 52
click at [769, 299] on button "Configure Widget" at bounding box center [789, 304] width 90 height 18
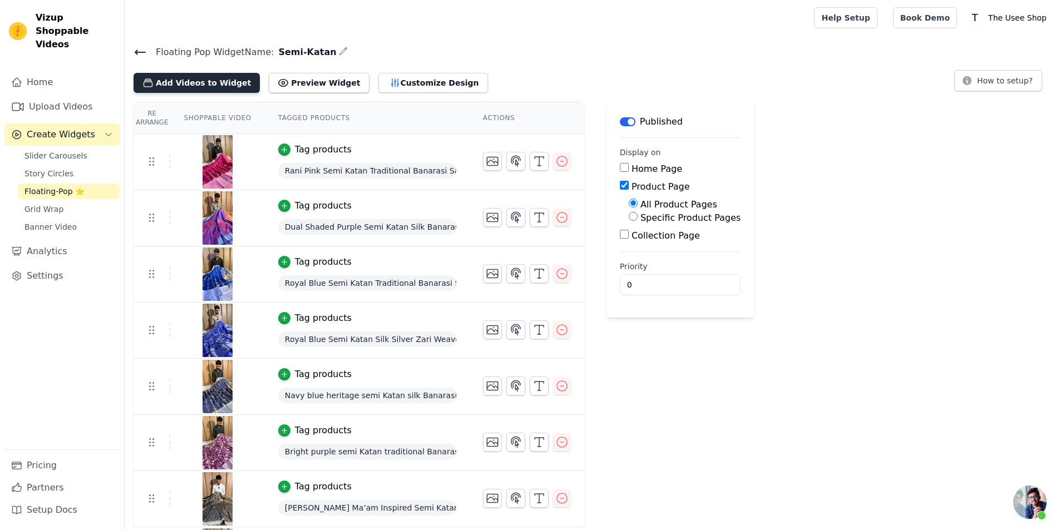
click at [195, 75] on button "Add Videos to Widget" at bounding box center [196, 83] width 126 height 20
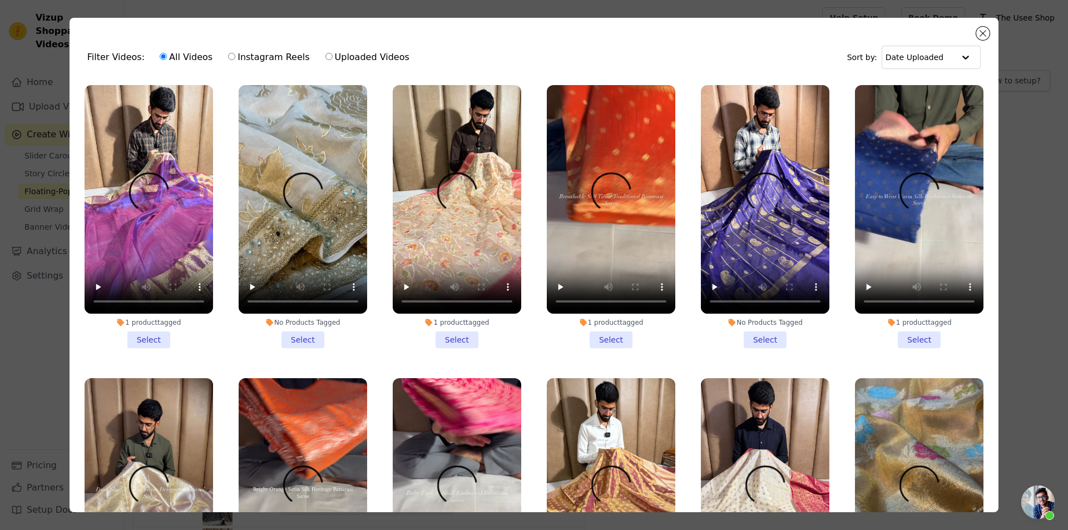
click at [768, 330] on li "No Products Tagged Select" at bounding box center [765, 216] width 128 height 263
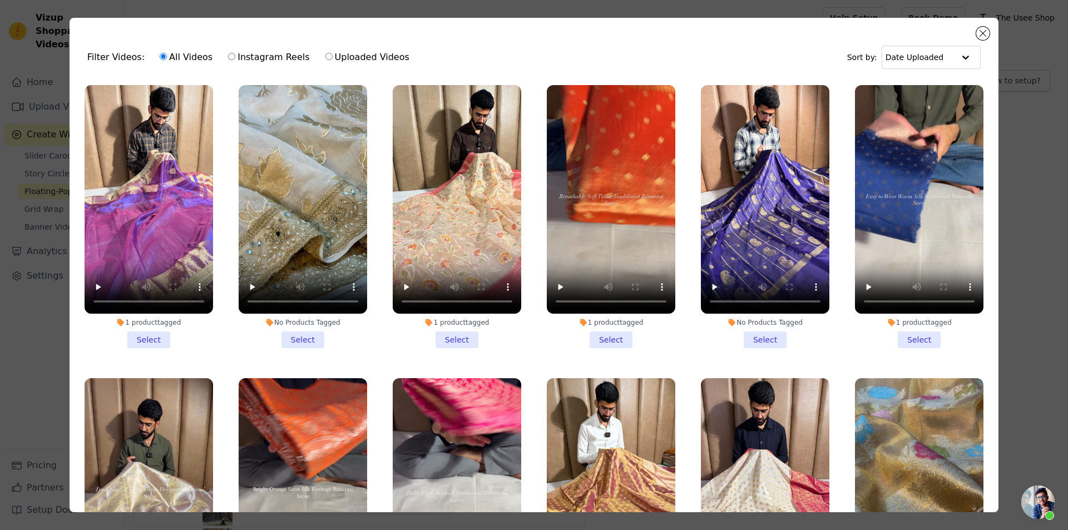
click at [0, 0] on input "No Products Tagged Select" at bounding box center [0, 0] width 0 height 0
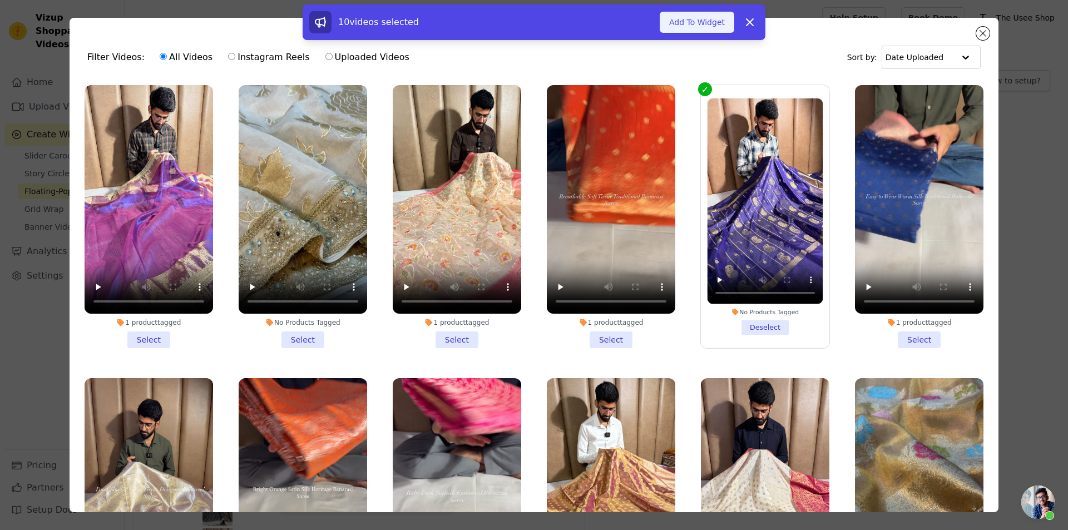
click at [692, 26] on button "Add To Widget" at bounding box center [697, 22] width 75 height 21
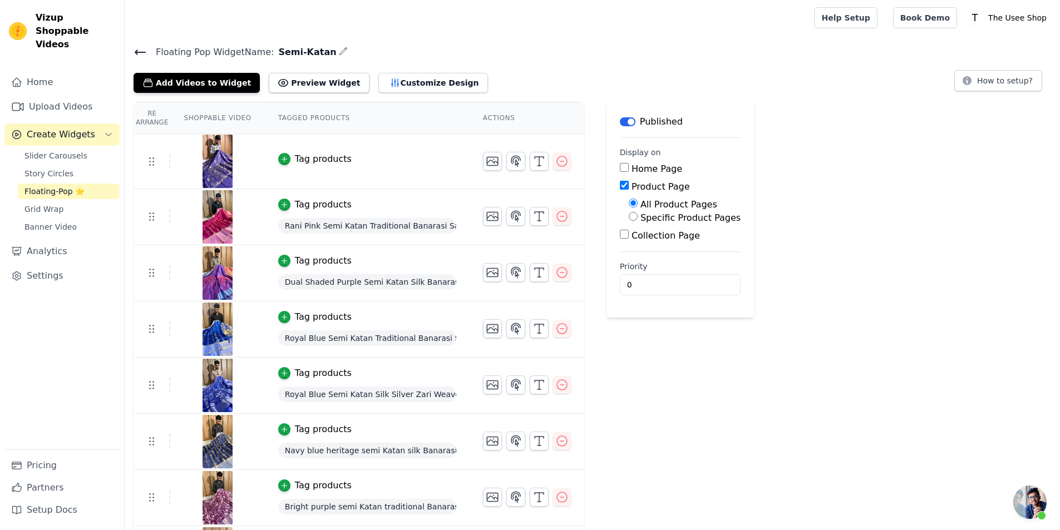
click at [312, 158] on div "Tag products" at bounding box center [323, 158] width 57 height 13
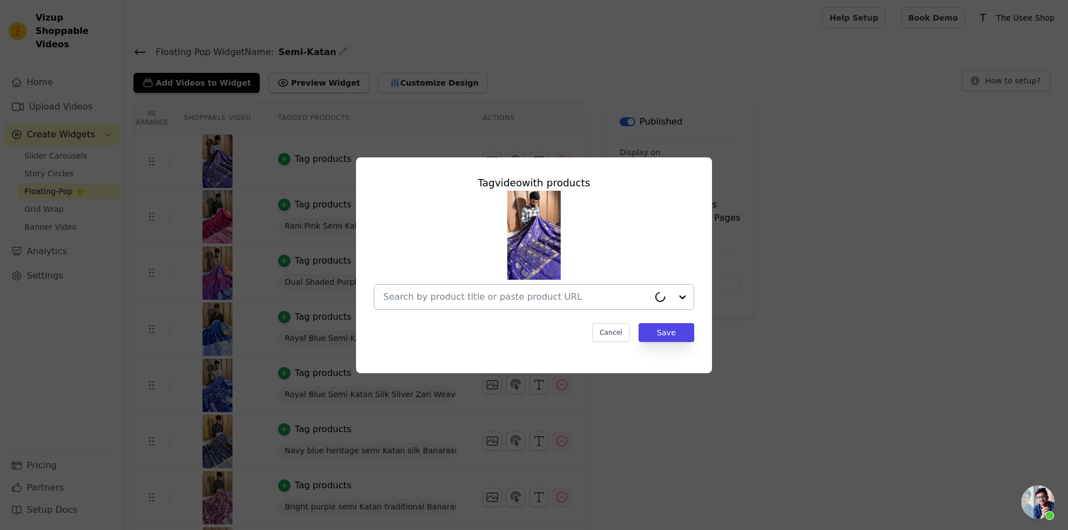
click at [505, 296] on input "text" at bounding box center [516, 296] width 266 height 13
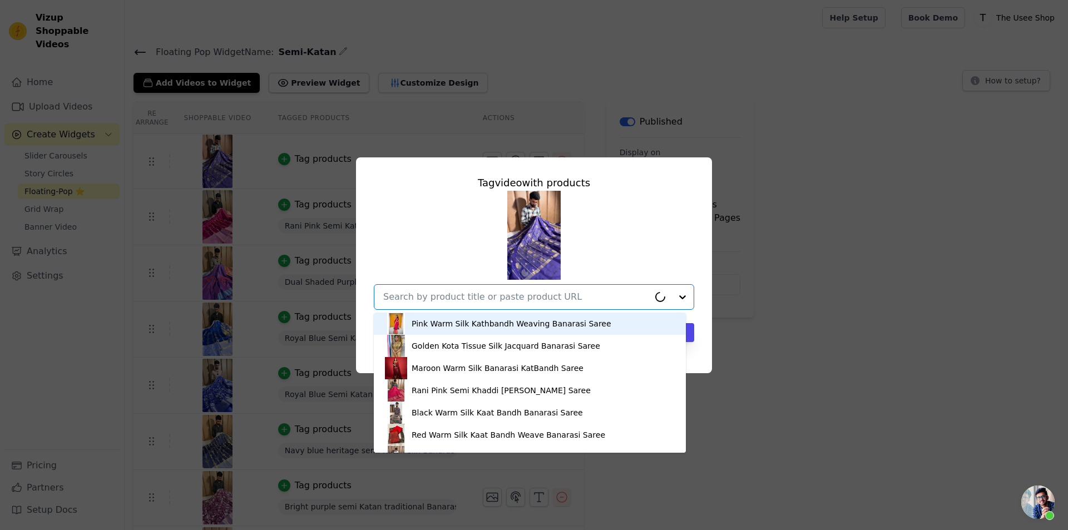
paste input "[URL][DOMAIN_NAME]"
type input "[URL][DOMAIN_NAME]"
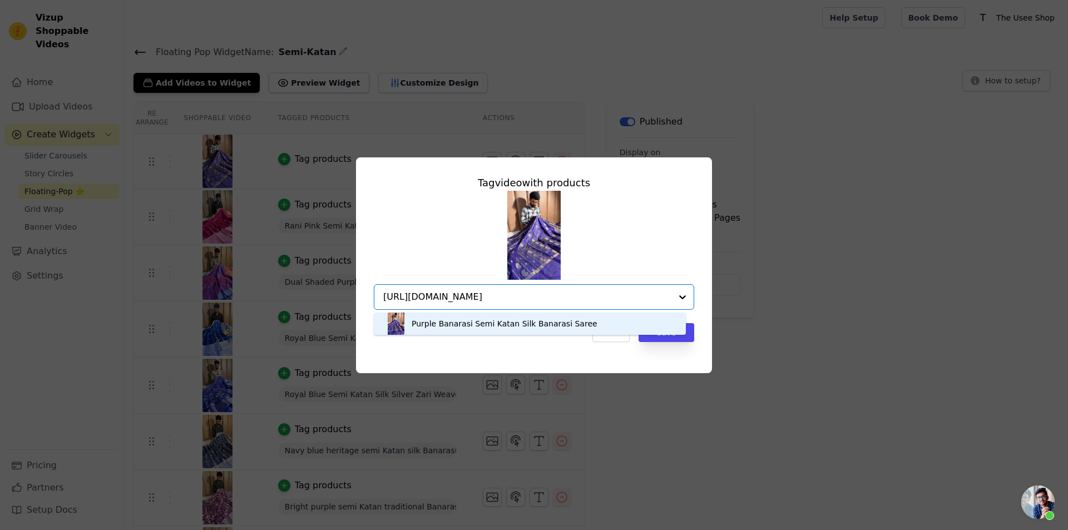
click at [584, 322] on div "Purple Banarasi Semi Katan Silk Banarasi Saree" at bounding box center [530, 324] width 290 height 22
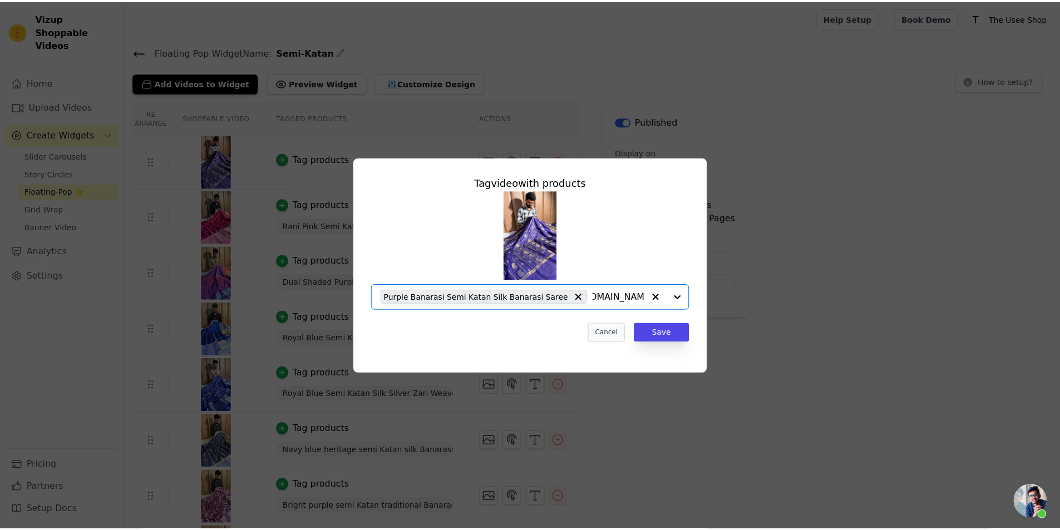
scroll to position [0, 0]
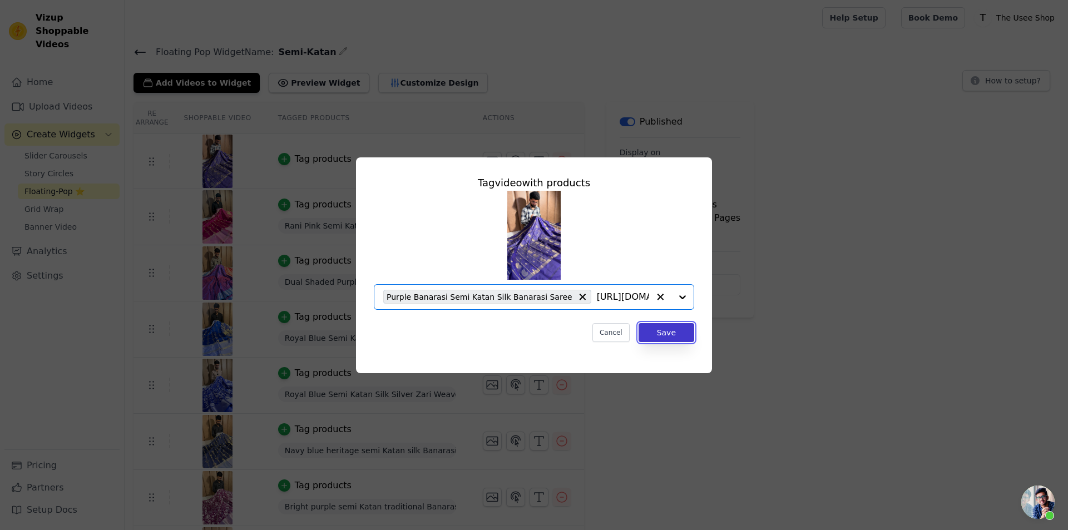
click at [677, 329] on button "Save" at bounding box center [667, 332] width 56 height 19
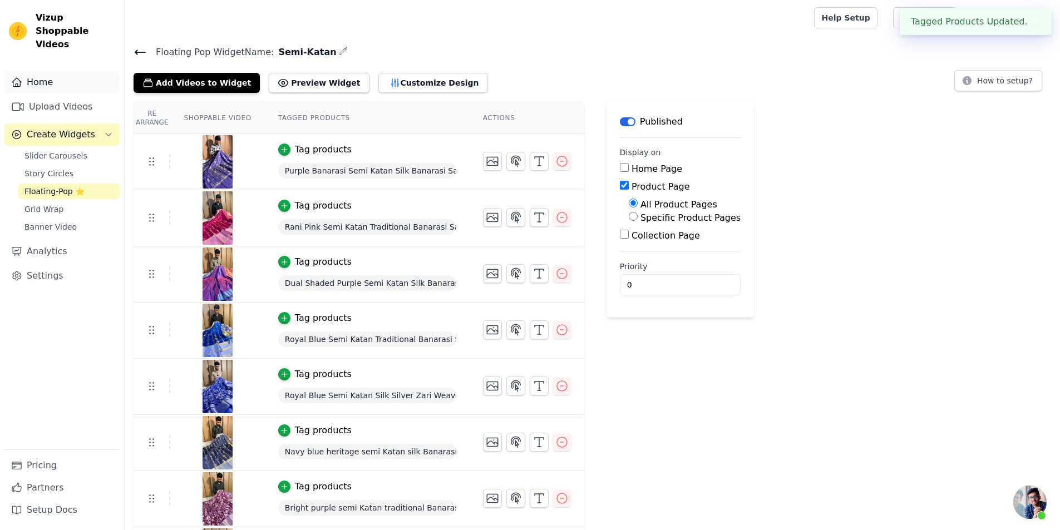
click at [95, 71] on link "Home" at bounding box center [61, 82] width 115 height 22
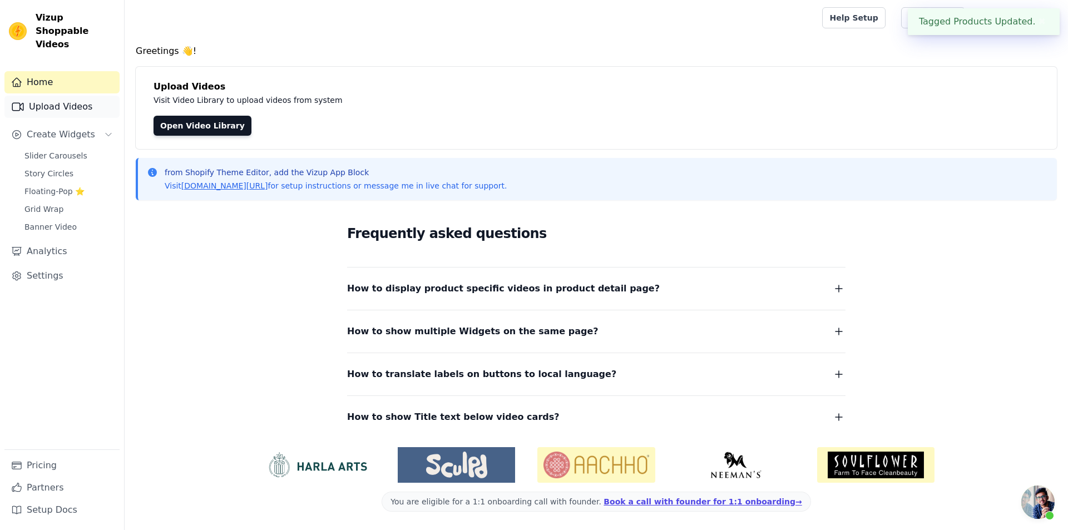
click at [88, 96] on link "Upload Videos" at bounding box center [61, 107] width 115 height 22
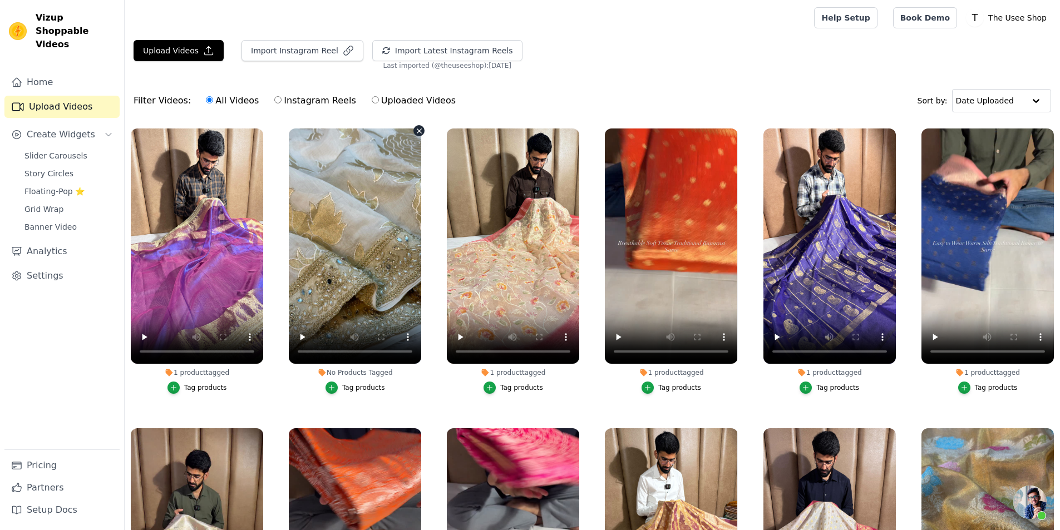
click at [415, 128] on icon "button" at bounding box center [419, 131] width 8 height 8
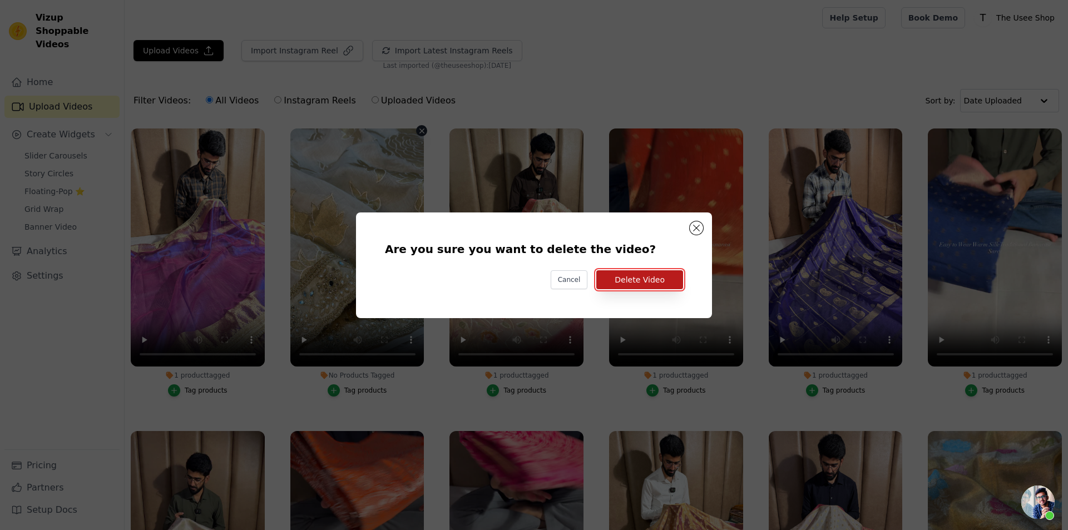
click at [682, 273] on button "Delete Video" at bounding box center [639, 279] width 87 height 19
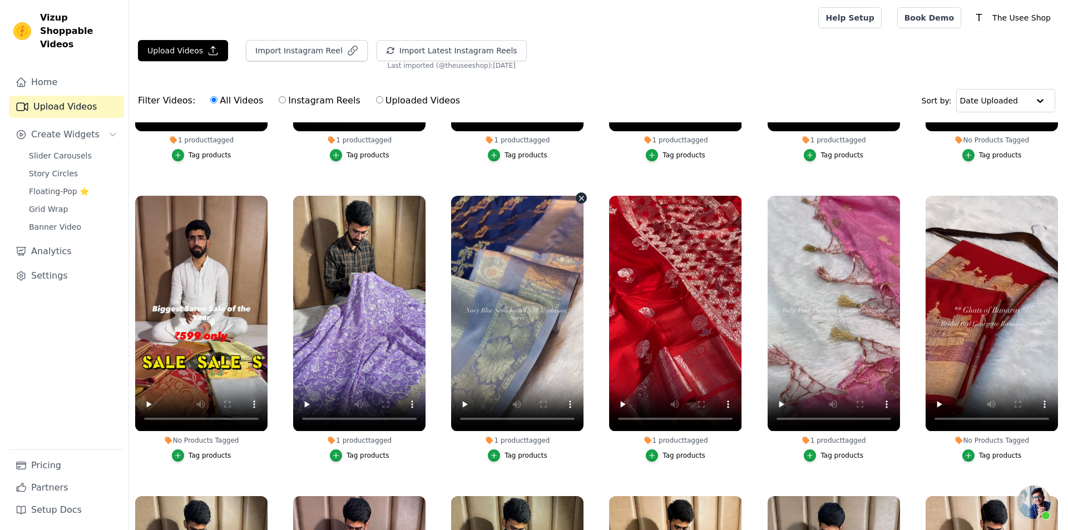
scroll to position [834, 0]
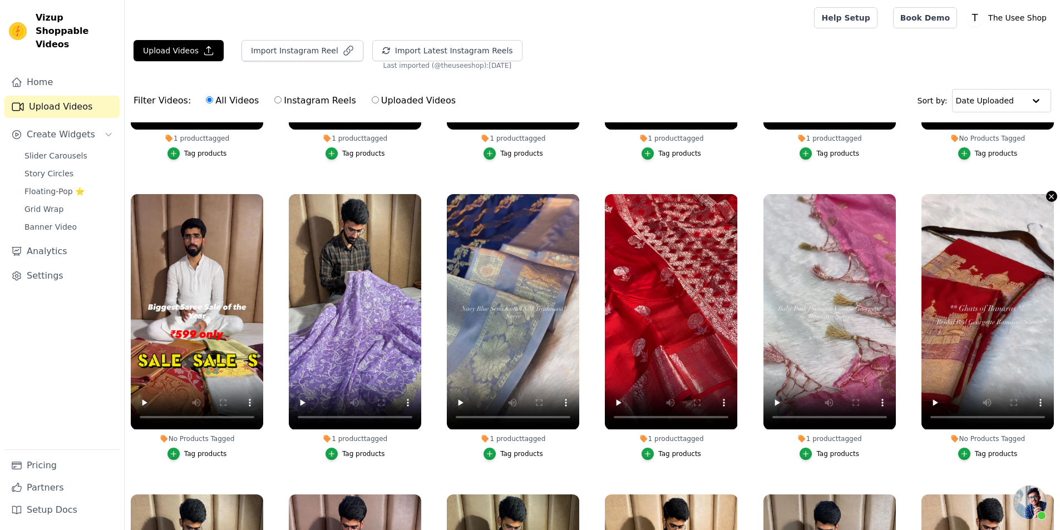
click at [1047, 192] on icon "button" at bounding box center [1051, 196] width 8 height 8
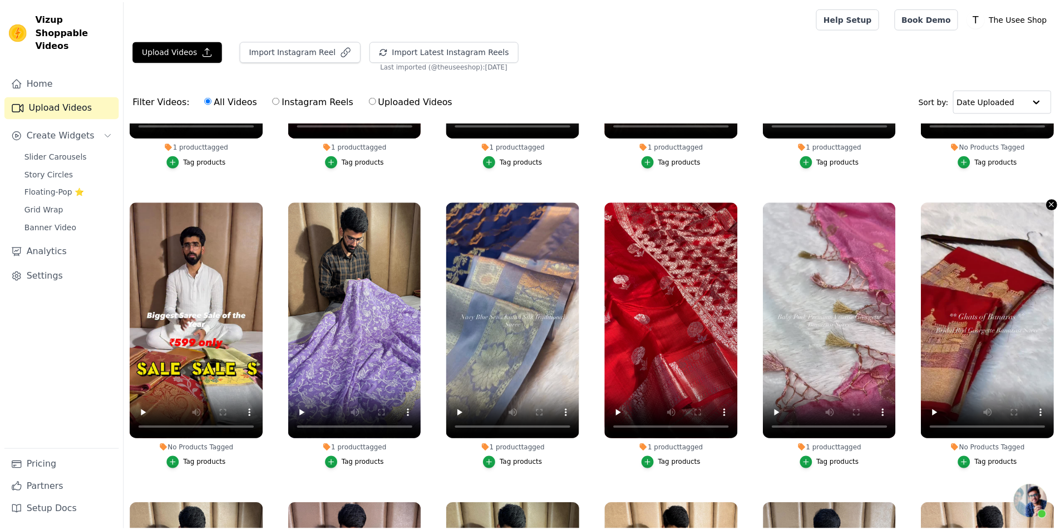
scroll to position [839, 0]
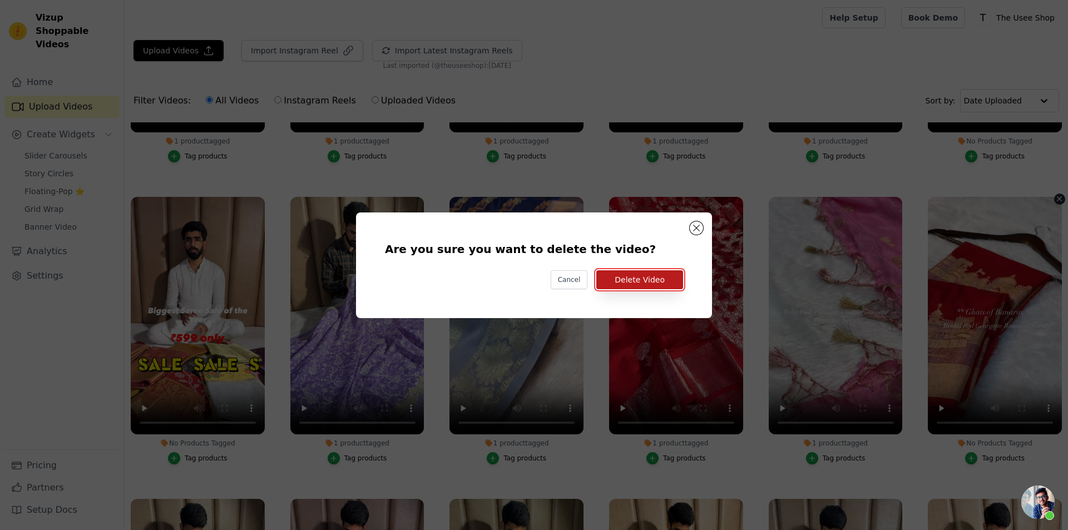
click at [611, 283] on button "Delete Video" at bounding box center [639, 279] width 87 height 19
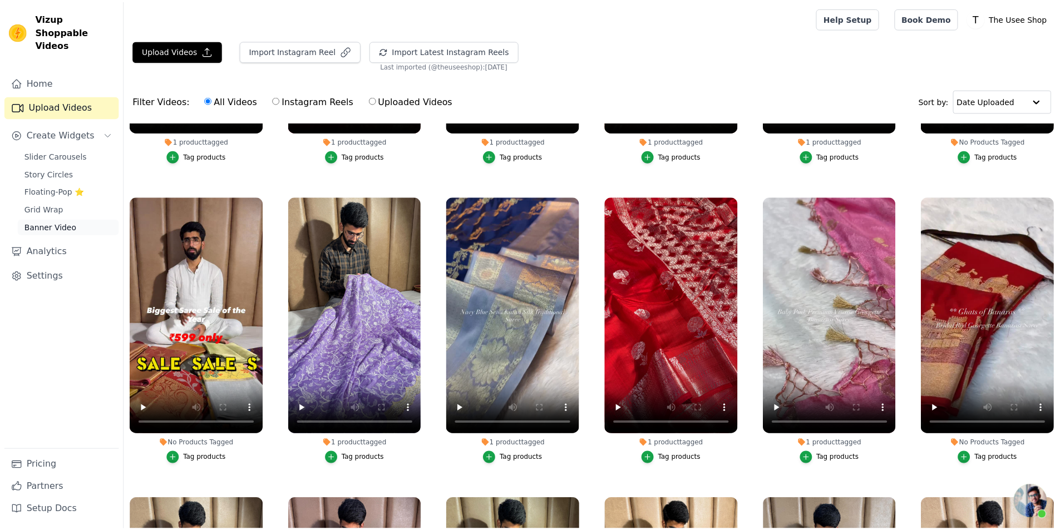
scroll to position [834, 0]
